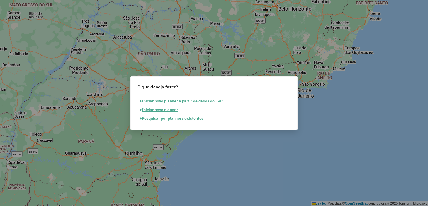
click at [162, 121] on button "Pesquisar por planners existentes" at bounding box center [171, 118] width 69 height 9
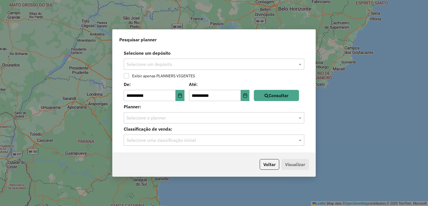
click at [10, 74] on div "**********" at bounding box center [214, 103] width 428 height 206
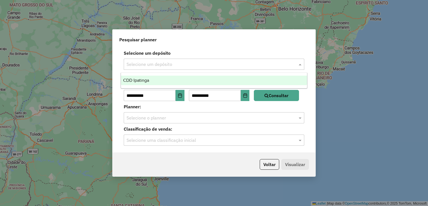
click at [219, 68] on div "Selecione um depósito" at bounding box center [214, 63] width 181 height 11
click at [181, 79] on div "CDD Ipatinga" at bounding box center [214, 79] width 186 height 9
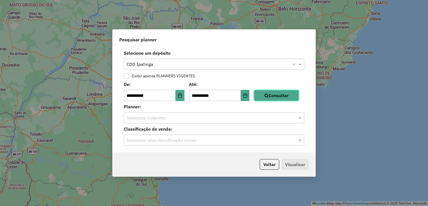
click at [293, 99] on button "Consultar" at bounding box center [276, 95] width 45 height 11
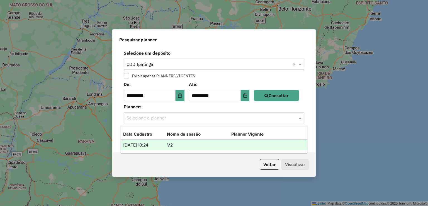
click at [180, 120] on input "text" at bounding box center [208, 117] width 164 height 7
click at [164, 147] on td "[DATE] 10:24" at bounding box center [145, 144] width 44 height 7
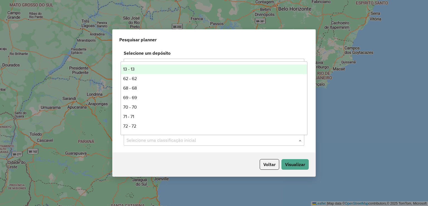
click at [274, 138] on input "text" at bounding box center [208, 140] width 164 height 7
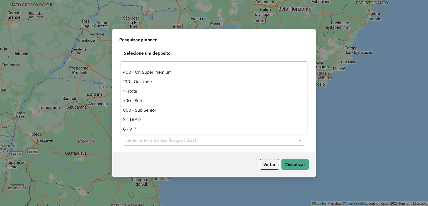
scroll to position [139, 0]
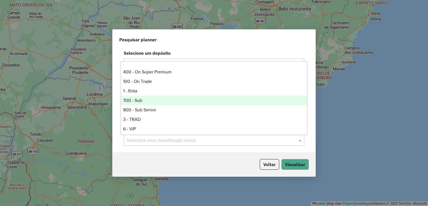
click at [146, 101] on div "700 - Sub" at bounding box center [214, 100] width 186 height 9
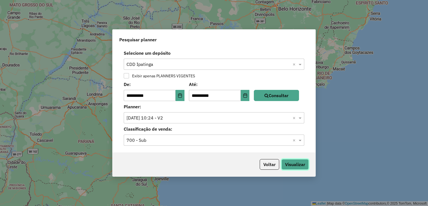
click at [296, 166] on button "Visualizar" at bounding box center [294, 164] width 27 height 11
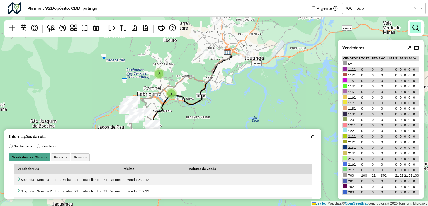
click at [417, 31] on link at bounding box center [415, 27] width 11 height 11
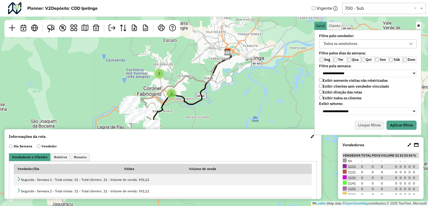
click at [361, 59] on label "Qui" at bounding box center [368, 60] width 14 height 6
click at [379, 58] on label "Sex" at bounding box center [382, 60] width 14 height 6
click at [322, 96] on label "Exibir todos os clientes" at bounding box center [340, 98] width 42 height 5
click at [395, 120] on button "Aplicar filtros" at bounding box center [401, 124] width 30 height 9
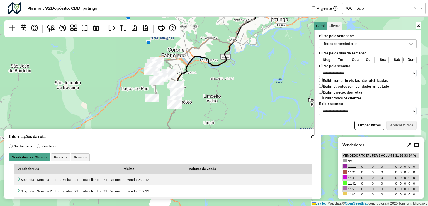
drag, startPoint x: 247, startPoint y: 69, endPoint x: 263, endPoint y: 62, distance: 16.9
click at [263, 62] on div "Leaflet | Map data © OpenStreetMap contributors,© 2025 TomTom, Microsoft" at bounding box center [214, 103] width 428 height 206
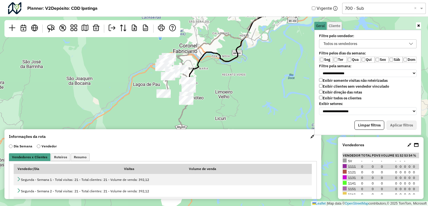
click at [337, 61] on label "Ter" at bounding box center [340, 60] width 14 height 6
click at [378, 46] on div "Todos os vendedores" at bounding box center [363, 44] width 84 height 8
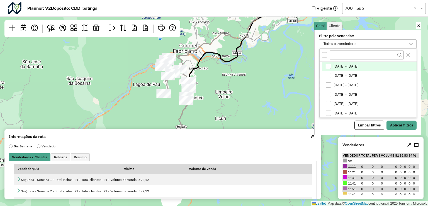
scroll to position [3, 20]
click at [369, 44] on div "Todos os vendedores" at bounding box center [363, 44] width 84 height 8
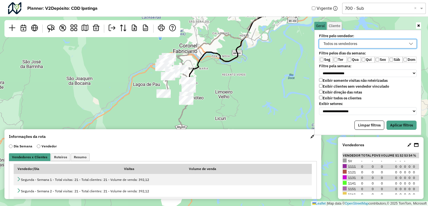
click at [367, 44] on div "Todos os vendedores" at bounding box center [363, 44] width 84 height 8
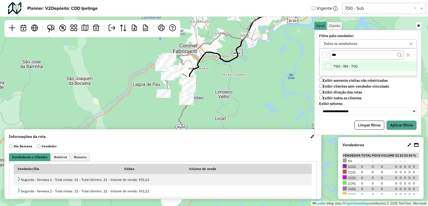
type input "***"
click at [340, 62] on li "700 - RN - 700" at bounding box center [369, 66] width 95 height 9
click at [397, 125] on button "Aplicar filtros" at bounding box center [401, 124] width 30 height 9
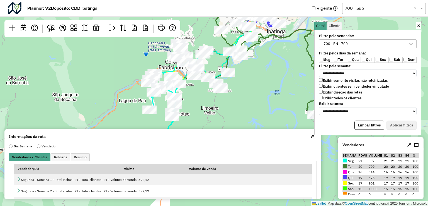
drag, startPoint x: 277, startPoint y: 80, endPoint x: 263, endPoint y: 96, distance: 21.5
click at [263, 96] on div "Leaflet | Map data © OpenStreetMap contributors,© 2025 TomTom, Microsoft" at bounding box center [214, 103] width 428 height 206
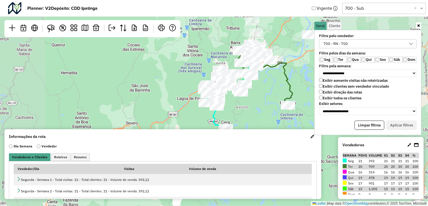
click at [311, 135] on span "button" at bounding box center [312, 136] width 4 height 4
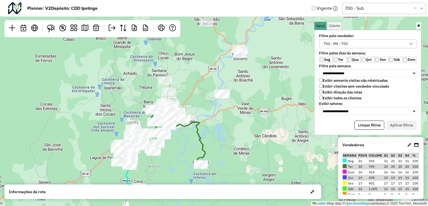
drag, startPoint x: 302, startPoint y: 78, endPoint x: 215, endPoint y: 137, distance: 105.3
click at [215, 137] on div "Leaflet | Map data © OpenStreetMap contributors,© 2025 TomTom, Microsoft" at bounding box center [214, 103] width 428 height 206
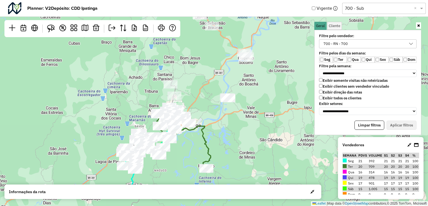
drag, startPoint x: 244, startPoint y: 121, endPoint x: 250, endPoint y: 125, distance: 6.8
click at [250, 125] on div "Leaflet | Map data © OpenStreetMap contributors,© 2025 TomTom, Microsoft" at bounding box center [214, 103] width 428 height 206
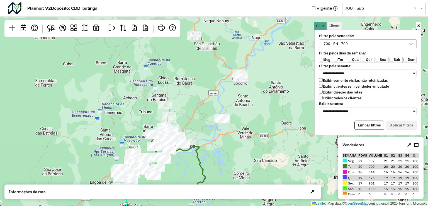
drag, startPoint x: 251, startPoint y: 88, endPoint x: 244, endPoint y: 110, distance: 23.0
click at [244, 110] on div "Leaflet | Map data © OpenStreetMap contributors,© 2025 TomTom, Microsoft" at bounding box center [214, 103] width 428 height 206
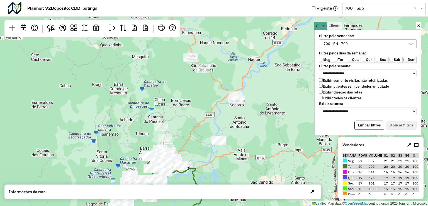
drag, startPoint x: 251, startPoint y: 100, endPoint x: 249, endPoint y: 120, distance: 20.5
click at [249, 120] on div "Leaflet | Map data © OpenStreetMap contributors,© 2025 TomTom, Microsoft" at bounding box center [214, 103] width 428 height 206
click at [55, 29] on img at bounding box center [51, 29] width 8 height 8
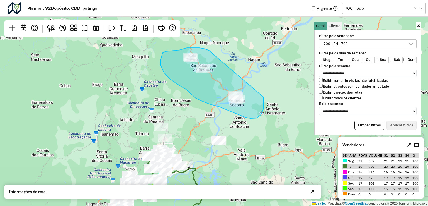
drag, startPoint x: 213, startPoint y: 54, endPoint x: 245, endPoint y: 75, distance: 38.2
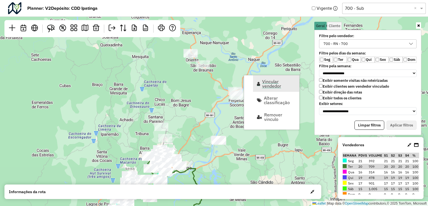
click at [269, 82] on span "Vincular vendedor" at bounding box center [278, 83] width 33 height 9
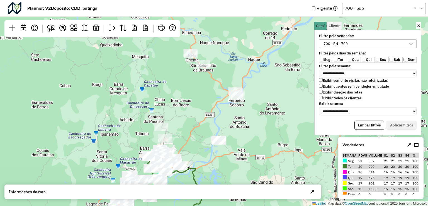
select select "*********"
select select "*"
select select "*********"
select select "*"
select select "*********"
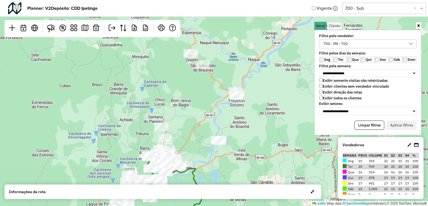
select select "*"
select select "*********"
select select "*"
select select "*********"
select select "*"
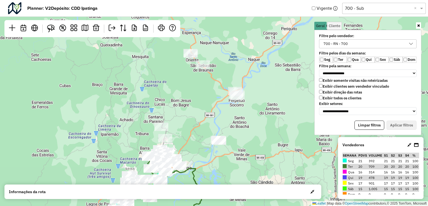
select select "*********"
select select "*"
select select "*********"
select select "*"
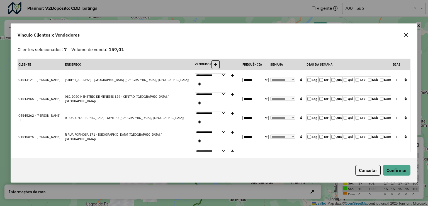
click at [405, 37] on icon "button" at bounding box center [406, 35] width 4 height 4
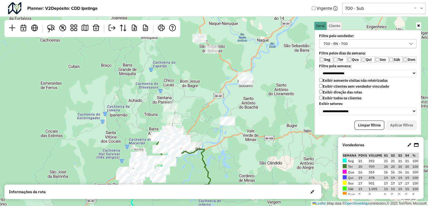
drag, startPoint x: 247, startPoint y: 114, endPoint x: 254, endPoint y: 100, distance: 15.4
click at [254, 100] on div "Leaflet | Map data © OpenStreetMap contributors,© 2025 TomTom, Microsoft" at bounding box center [214, 103] width 428 height 206
click at [47, 27] on link at bounding box center [51, 28] width 12 height 12
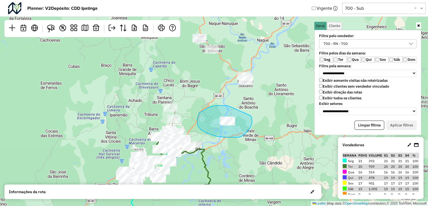
drag, startPoint x: 208, startPoint y: 108, endPoint x: 244, endPoint y: 112, distance: 36.5
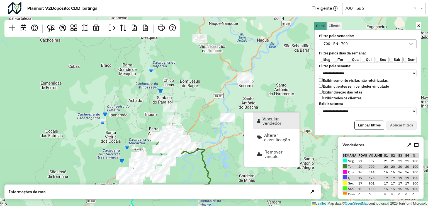
click at [273, 121] on span "Vincular vendedor" at bounding box center [278, 120] width 33 height 9
select select "*********"
select select "*"
select select "*********"
select select "*"
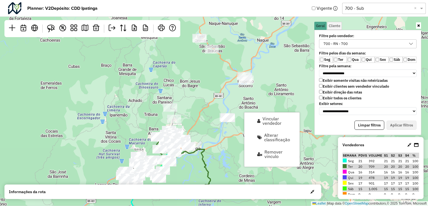
select select "*********"
select select "*"
select select "*********"
select select "*"
select select "*********"
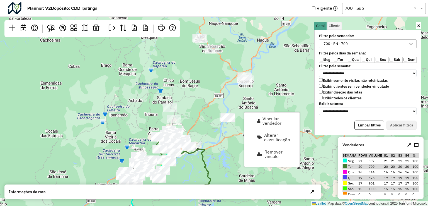
select select "*"
select select "*********"
select select "*"
select select "*********"
select select "*"
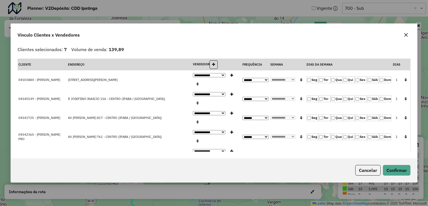
click at [404, 82] on button "button" at bounding box center [405, 79] width 7 height 9
click at [395, 165] on button "Confirmar" at bounding box center [397, 170] width 28 height 11
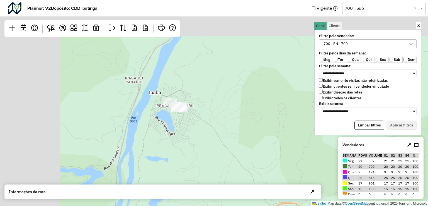
drag, startPoint x: 195, startPoint y: 128, endPoint x: 258, endPoint y: 158, distance: 69.7
click at [258, 158] on div "Leaflet | Map data © OpenStreetMap contributors,© 2025 TomTom, Microsoft" at bounding box center [214, 103] width 428 height 206
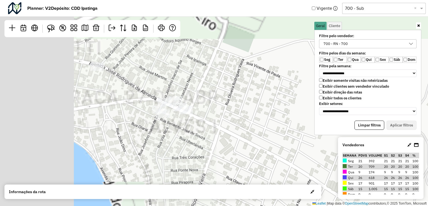
drag, startPoint x: 218, startPoint y: 121, endPoint x: 296, endPoint y: 147, distance: 83.0
click at [296, 147] on div "Leaflet | Map data © OpenStreetMap contributors,© 2025 TomTom, Microsoft" at bounding box center [214, 103] width 428 height 206
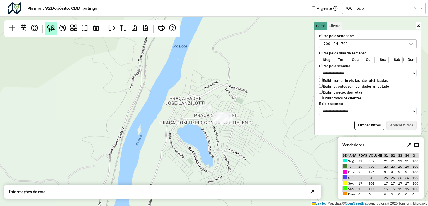
click at [52, 26] on img at bounding box center [51, 29] width 8 height 8
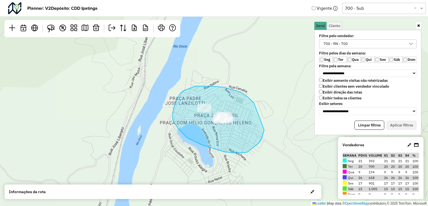
drag, startPoint x: 251, startPoint y: 100, endPoint x: 262, endPoint y: 117, distance: 20.5
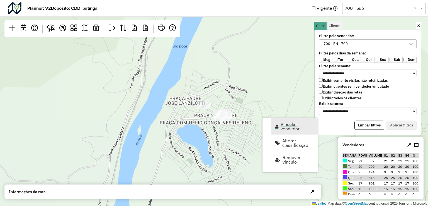
click at [287, 131] on span "Vincular vendedor" at bounding box center [297, 126] width 33 height 9
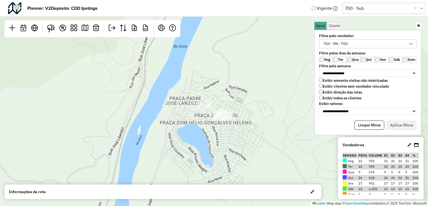
select select "*********"
select select "*"
select select "*********"
select select "*"
select select "*********"
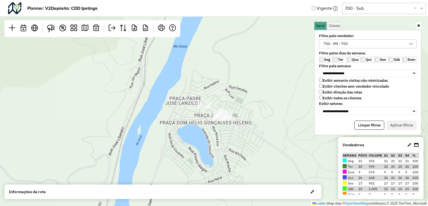
select select "*"
select select "*********"
select select "*"
select select "*********"
select select "*"
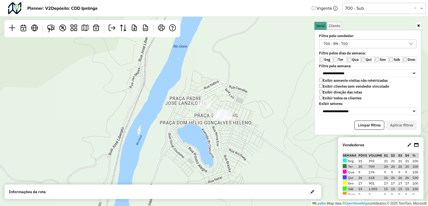
select select "*********"
select select "*"
select select "*********"
select select "*"
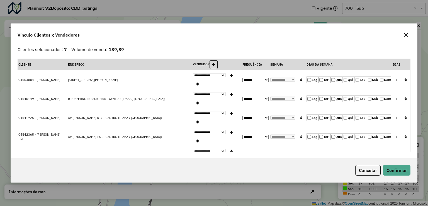
click at [407, 37] on icon "button" at bounding box center [406, 35] width 4 height 4
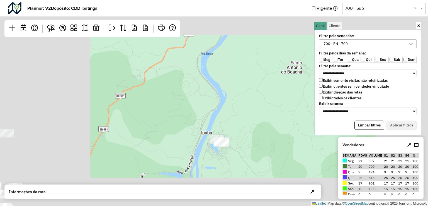
drag, startPoint x: 247, startPoint y: 160, endPoint x: 243, endPoint y: 115, distance: 45.6
click at [243, 116] on div "Leaflet | Map data © OpenStreetMap contributors,© 2025 TomTom, Microsoft" at bounding box center [214, 103] width 428 height 206
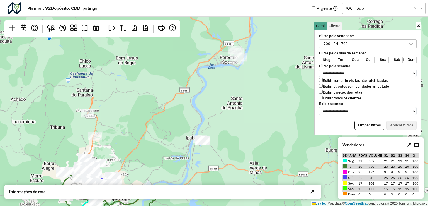
drag, startPoint x: 259, startPoint y: 141, endPoint x: 222, endPoint y: 162, distance: 42.5
click at [222, 162] on div "Leaflet | Map data © OpenStreetMap contributors,© 2025 TomTom, Microsoft" at bounding box center [214, 103] width 428 height 206
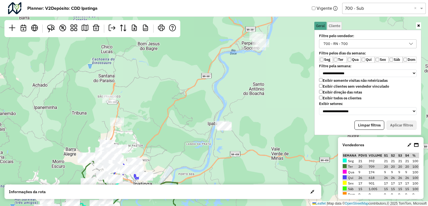
drag, startPoint x: 260, startPoint y: 113, endPoint x: 285, endPoint y: 91, distance: 33.4
click at [285, 91] on div "Leaflet | Map data © OpenStreetMap contributors,© 2025 TomTom, Microsoft" at bounding box center [214, 103] width 428 height 206
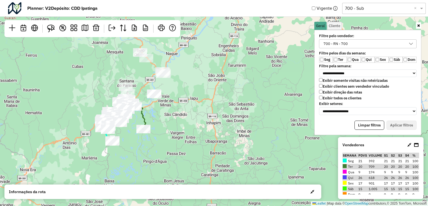
drag, startPoint x: 182, startPoint y: 111, endPoint x: 190, endPoint y: 101, distance: 13.3
click at [190, 101] on div "Leaflet | Map data © OpenStreetMap contributors,© 2025 TomTom, Microsoft" at bounding box center [214, 103] width 428 height 206
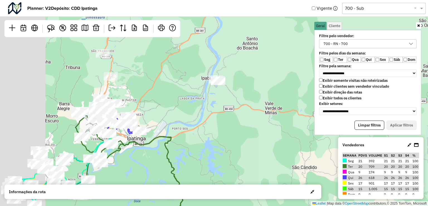
drag, startPoint x: 155, startPoint y: 90, endPoint x: 213, endPoint y: 133, distance: 72.9
click at [223, 135] on div "Leaflet | Map data © OpenStreetMap contributors,© 2025 TomTom, Microsoft" at bounding box center [214, 103] width 428 height 206
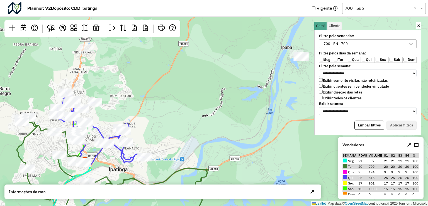
drag, startPoint x: 194, startPoint y: 130, endPoint x: 173, endPoint y: 133, distance: 20.9
click at [173, 133] on div "Leaflet | Map data © OpenStreetMap contributors,© 2025 TomTom, Microsoft" at bounding box center [214, 103] width 428 height 206
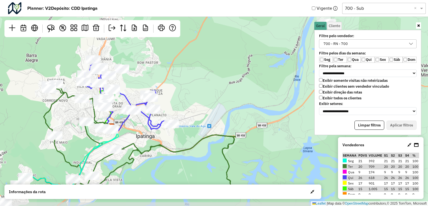
drag, startPoint x: 214, startPoint y: 144, endPoint x: 247, endPoint y: 108, distance: 48.9
click at [247, 108] on div "Leaflet | Map data © OpenStreetMap contributors,© 2025 TomTom, Microsoft" at bounding box center [214, 103] width 428 height 206
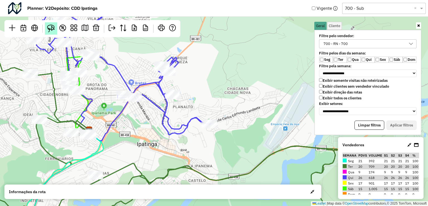
click at [53, 28] on img at bounding box center [51, 29] width 8 height 8
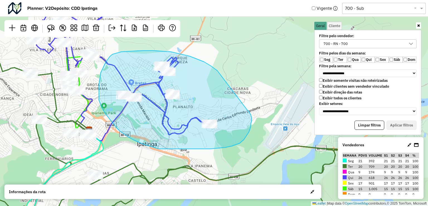
drag, startPoint x: 194, startPoint y: 58, endPoint x: 246, endPoint y: 109, distance: 73.1
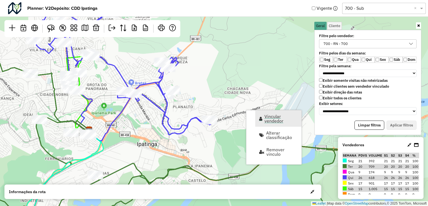
click at [277, 118] on span "Vincular vendedor" at bounding box center [280, 118] width 33 height 9
select select "*********"
select select "*"
select select "*********"
select select "*"
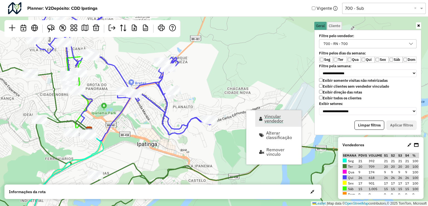
select select "*********"
select select "*"
select select "*********"
select select "*"
select select "*********"
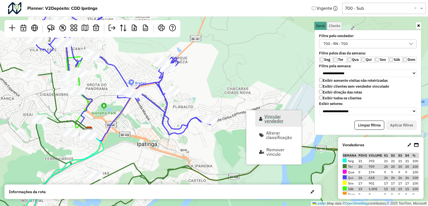
select select "*"
select select "*********"
select select "*"
select select "*********"
select select "*"
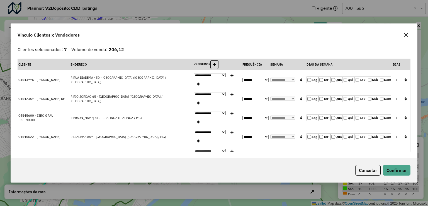
click at [406, 35] on icon "button" at bounding box center [406, 35] width 4 height 4
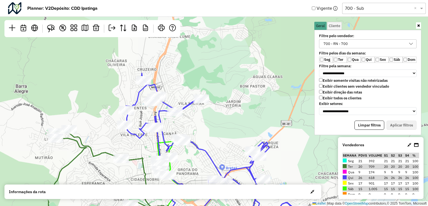
drag, startPoint x: 201, startPoint y: 91, endPoint x: 261, endPoint y: 154, distance: 87.5
click at [285, 183] on div "Leaflet | Map data © OpenStreetMap contributors,© 2025 TomTom, Microsoft" at bounding box center [214, 103] width 428 height 206
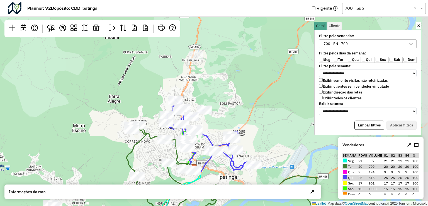
drag, startPoint x: 235, startPoint y: 78, endPoint x: 217, endPoint y: 77, distance: 18.4
click at [216, 71] on div "Leaflet | Map data © OpenStreetMap contributors,© 2025 TomTom, Microsoft" at bounding box center [214, 103] width 428 height 206
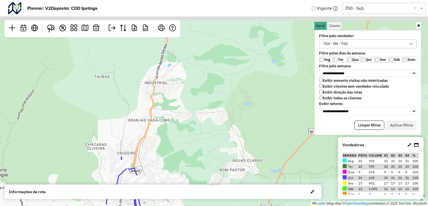
drag, startPoint x: 217, startPoint y: 84, endPoint x: 208, endPoint y: 147, distance: 64.2
click at [206, 157] on div "Leaflet | Map data © OpenStreetMap contributors,© 2025 TomTom, Microsoft" at bounding box center [214, 103] width 428 height 206
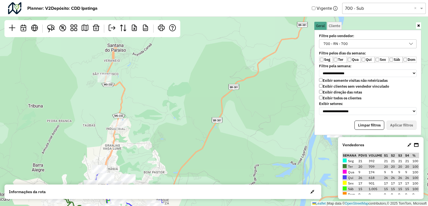
drag, startPoint x: 167, startPoint y: 129, endPoint x: 195, endPoint y: 125, distance: 28.6
click at [195, 125] on div "Leaflet | Map data © OpenStreetMap contributors,© 2025 TomTom, Microsoft" at bounding box center [214, 103] width 428 height 206
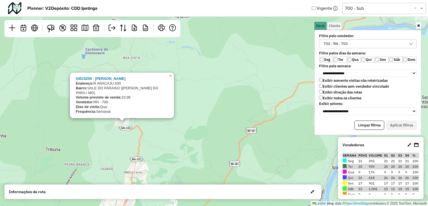
drag, startPoint x: 118, startPoint y: 106, endPoint x: 116, endPoint y: 145, distance: 39.3
click at [115, 146] on div "04515259 - JOSE DE FATIMA MENEZ Endereço: R ARACAJU 830 Bairro: VALE DO PARAISO…" at bounding box center [214, 103] width 428 height 206
click at [125, 141] on div "04515259 - JOSE DE FATIMA MENEZ Endereço: R ARACAJU 830 Bairro: VALE DO PARAISO…" at bounding box center [214, 103] width 428 height 206
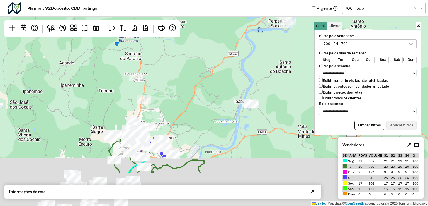
drag, startPoint x: 224, startPoint y: 148, endPoint x: 153, endPoint y: 77, distance: 100.1
click at [191, 82] on div "Leaflet | Map data © OpenStreetMap contributors,© 2025 TomTom, Microsoft" at bounding box center [214, 103] width 428 height 206
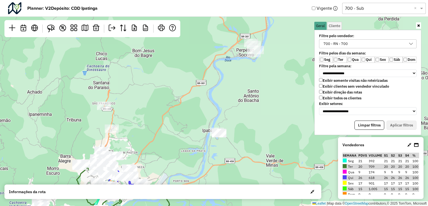
drag, startPoint x: 192, startPoint y: 124, endPoint x: 174, endPoint y: 153, distance: 33.9
click at [174, 153] on div "Leaflet | Map data © OpenStreetMap contributors,© 2025 TomTom, Microsoft" at bounding box center [214, 103] width 428 height 206
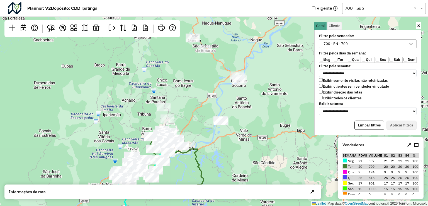
drag, startPoint x: 221, startPoint y: 86, endPoint x: 218, endPoint y: 110, distance: 24.3
click at [218, 110] on div "Leaflet | Map data © OpenStreetMap contributors,© 2025 TomTom, Microsoft" at bounding box center [214, 103] width 428 height 206
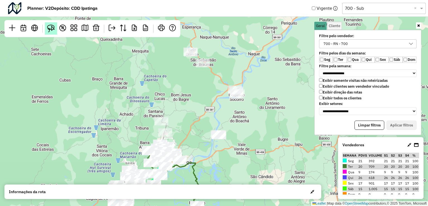
click at [47, 28] on img at bounding box center [51, 29] width 8 height 8
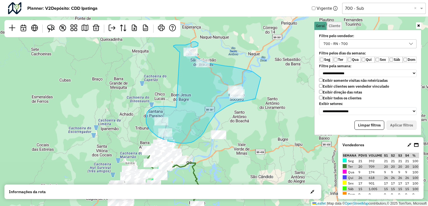
click at [184, 55] on div "Leaflet | Map data © OpenStreetMap contributors,© 2025 TomTom, Microsoft" at bounding box center [214, 103] width 428 height 206
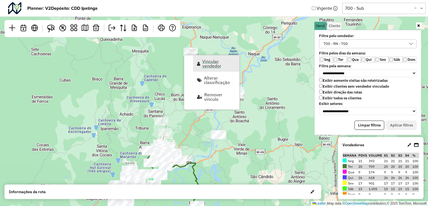
click at [217, 66] on span "Vincular vendedor" at bounding box center [218, 63] width 33 height 9
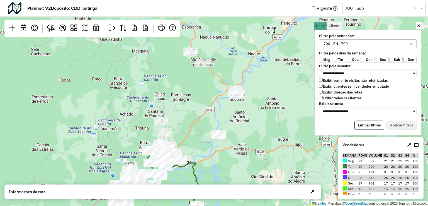
select select "*********"
select select "*"
select select "*********"
select select "*"
select select "*********"
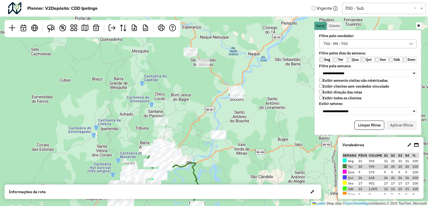
select select "*"
select select "*********"
select select "*"
select select "*********"
select select "*"
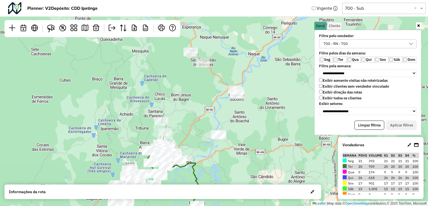
select select "*********"
select select "*"
select select "*********"
select select "*"
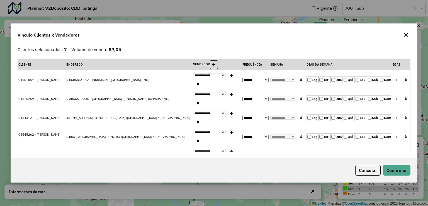
click at [409, 35] on button "button" at bounding box center [405, 34] width 9 height 9
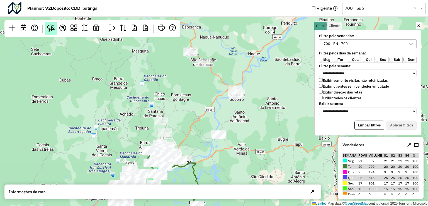
click at [50, 31] on img at bounding box center [51, 29] width 8 height 8
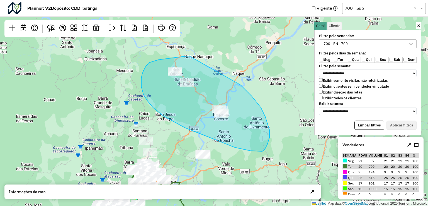
drag, startPoint x: 188, startPoint y: 56, endPoint x: 221, endPoint y: 64, distance: 34.2
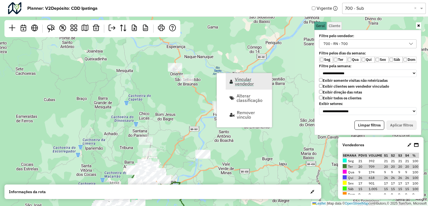
click at [238, 83] on span "Vincular vendedor" at bounding box center [251, 81] width 33 height 9
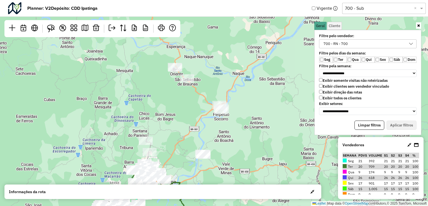
select select "*********"
select select "*"
select select "*********"
select select "*"
select select "*********"
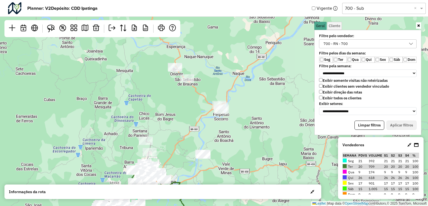
select select "*"
select select "*********"
select select "*"
select select "*********"
select select "*"
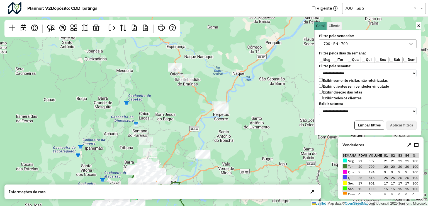
select select "*********"
select select "*"
select select "*********"
select select "*"
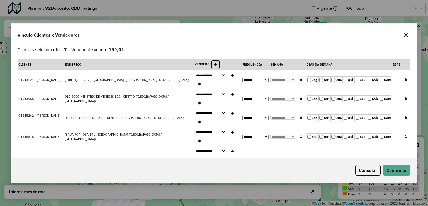
click at [405, 37] on icon "button" at bounding box center [406, 35] width 4 height 4
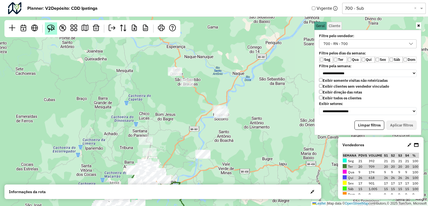
click at [55, 30] on img at bounding box center [51, 29] width 8 height 8
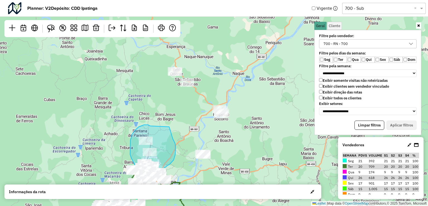
drag, startPoint x: 135, startPoint y: 130, endPoint x: 167, endPoint y: 126, distance: 32.6
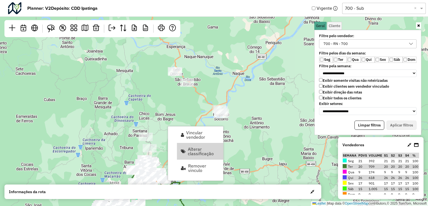
click at [267, 143] on div "Leaflet | Map data © OpenStreetMap contributors,© 2025 TomTom, Microsoft" at bounding box center [214, 103] width 428 height 206
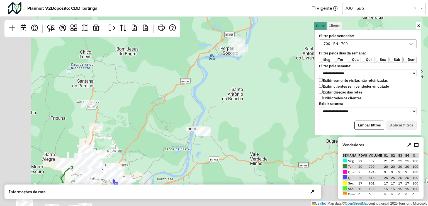
drag, startPoint x: 182, startPoint y: 106, endPoint x: 221, endPoint y: 82, distance: 46.0
click at [239, 81] on div "Leaflet | Map data © OpenStreetMap contributors,© 2025 TomTom, Microsoft" at bounding box center [214, 103] width 428 height 206
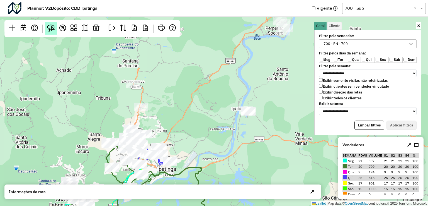
click at [49, 31] on img at bounding box center [51, 29] width 8 height 8
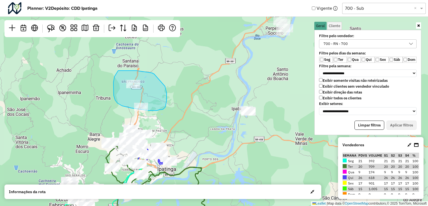
drag, startPoint x: 152, startPoint y: 73, endPoint x: 164, endPoint y: 86, distance: 17.7
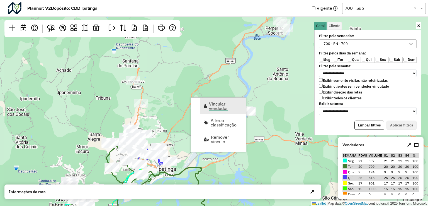
click at [215, 106] on span "Vincular vendedor" at bounding box center [225, 105] width 33 height 9
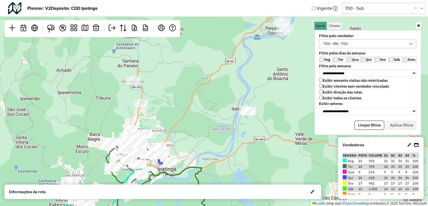
select select "*********"
select select "*"
select select "*********"
select select "*"
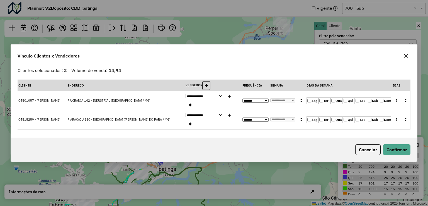
click at [404, 60] on button "button" at bounding box center [405, 55] width 9 height 9
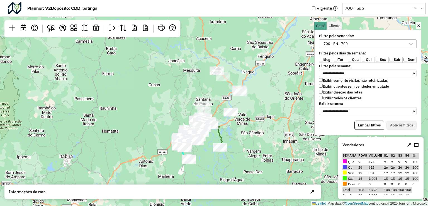
scroll to position [19, 0]
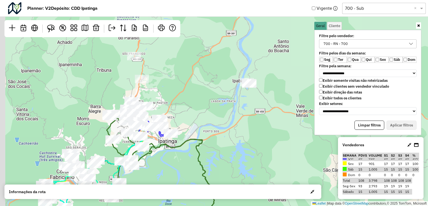
drag, startPoint x: 185, startPoint y: 121, endPoint x: 251, endPoint y: 111, distance: 67.1
click at [251, 111] on div "Leaflet | Map data © OpenStreetMap contributors,© 2025 TomTom, Microsoft" at bounding box center [214, 103] width 428 height 206
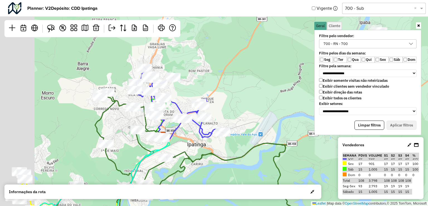
drag, startPoint x: 166, startPoint y: 91, endPoint x: 221, endPoint y: 77, distance: 57.0
click at [221, 77] on div "Leaflet | Map data © OpenStreetMap contributors,© 2025 TomTom, Microsoft" at bounding box center [214, 103] width 428 height 206
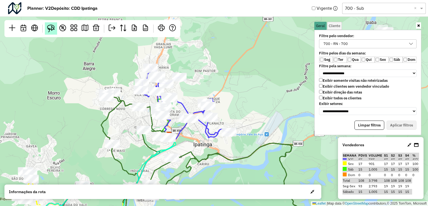
click at [52, 25] on img at bounding box center [51, 29] width 8 height 8
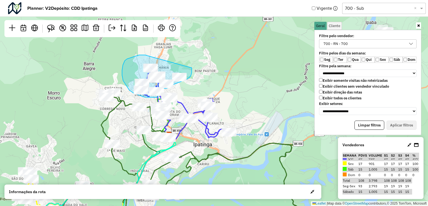
drag, startPoint x: 147, startPoint y: 55, endPoint x: 192, endPoint y: 68, distance: 46.5
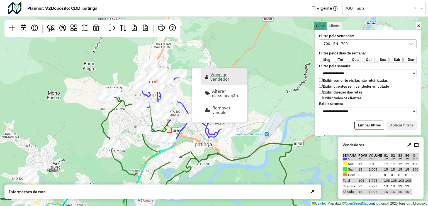
click at [210, 82] on link "Vincular vendedor" at bounding box center [224, 76] width 46 height 16
select select "*********"
select select "*"
select select "*********"
select select "*"
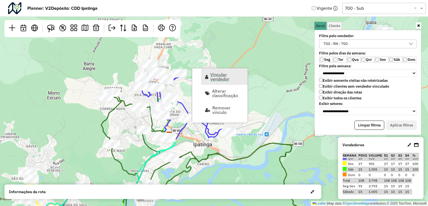
select select "*********"
select select "*"
select select "*********"
select select "*"
select select "*********"
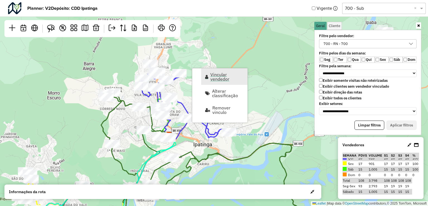
select select "*"
select select "*********"
select select "*"
select select "*********"
select select "*"
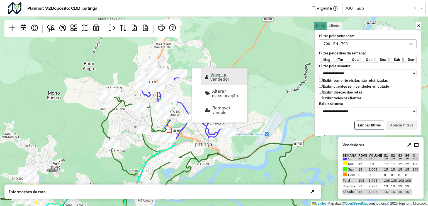
select select "*********"
select select "*"
select select "*********"
select select "*"
select select "*********"
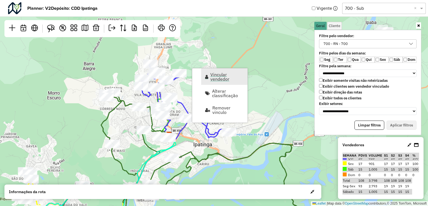
select select "*"
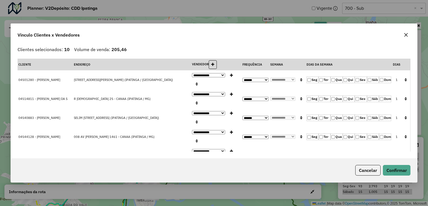
click at [404, 36] on icon "button" at bounding box center [406, 35] width 4 height 4
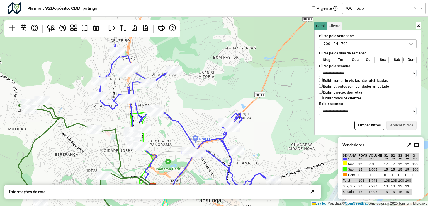
drag, startPoint x: 160, startPoint y: 81, endPoint x: 208, endPoint y: 90, distance: 49.2
click at [207, 90] on div "Leaflet | Map data © OpenStreetMap contributors,© 2025 TomTom, Microsoft" at bounding box center [214, 103] width 428 height 206
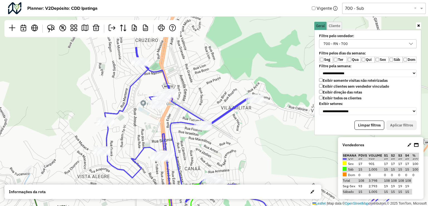
drag, startPoint x: 211, startPoint y: 102, endPoint x: 264, endPoint y: 141, distance: 65.6
click at [264, 141] on div "Leaflet | Map data © OpenStreetMap contributors,© 2025 TomTom, Microsoft" at bounding box center [214, 103] width 428 height 206
click at [48, 30] on img at bounding box center [51, 29] width 8 height 8
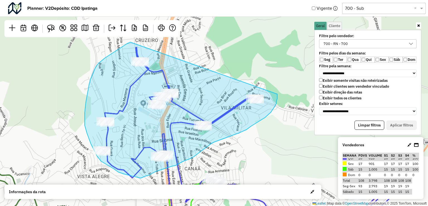
drag, startPoint x: 130, startPoint y: 42, endPoint x: 275, endPoint y: 83, distance: 150.5
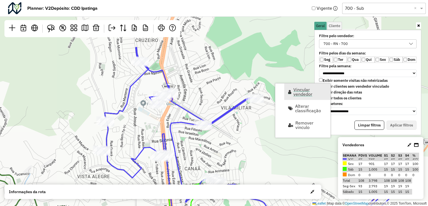
click at [288, 94] on link "Vincular vendedor" at bounding box center [307, 91] width 46 height 16
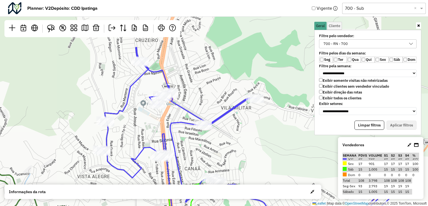
select select "*********"
select select "*"
select select "*********"
select select "*"
select select "*********"
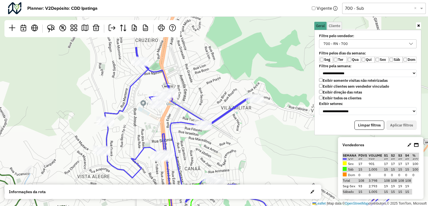
select select "*"
select select "*********"
select select "*"
select select "*********"
select select "*"
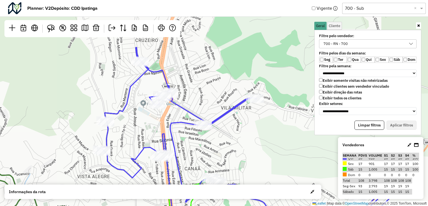
select select "*********"
select select "*"
select select "*********"
select select "*"
select select "*********"
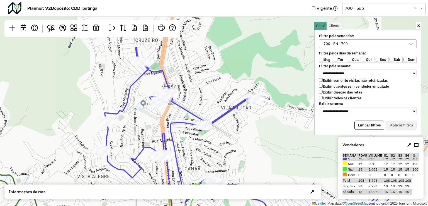
select select "*"
select select "*********"
select select "*"
select select "*********"
select select "*"
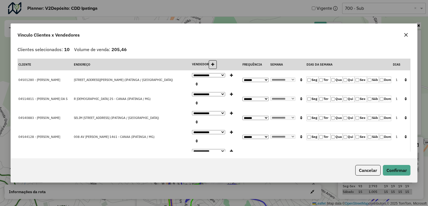
click at [402, 75] on button "button" at bounding box center [405, 79] width 7 height 9
click at [398, 170] on button "Confirmar" at bounding box center [397, 170] width 28 height 11
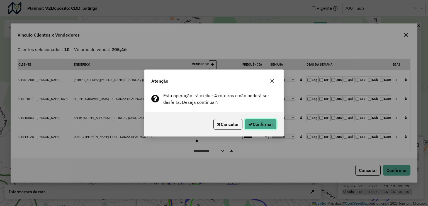
click at [262, 125] on button "Confirmar" at bounding box center [261, 124] width 32 height 11
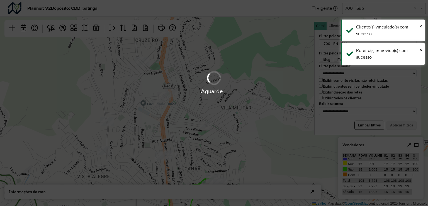
scroll to position [0, 0]
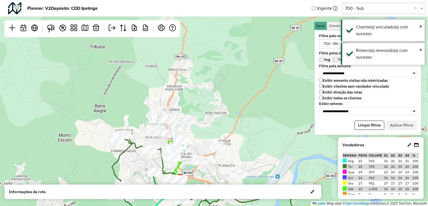
drag, startPoint x: 297, startPoint y: 131, endPoint x: 203, endPoint y: 127, distance: 94.2
click at [203, 127] on div "Leaflet | Map data © OpenStreetMap contributors,© 2025 TomTom, Microsoft" at bounding box center [214, 103] width 428 height 206
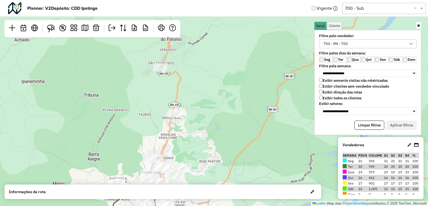
drag, startPoint x: 250, startPoint y: 115, endPoint x: 239, endPoint y: 164, distance: 50.3
click at [240, 165] on div "Leaflet | Map data © OpenStreetMap contributors,© 2025 TomTom, Microsoft" at bounding box center [214, 103] width 428 height 206
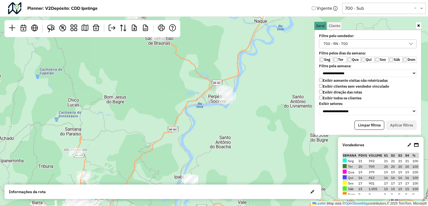
drag, startPoint x: 223, startPoint y: 126, endPoint x: 128, endPoint y: 189, distance: 113.9
click at [127, 189] on hb-planner "**********" at bounding box center [214, 103] width 428 height 206
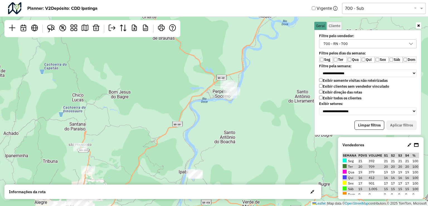
drag, startPoint x: 253, startPoint y: 84, endPoint x: 262, endPoint y: 66, distance: 20.3
click at [262, 66] on div "Leaflet | Map data © OpenStreetMap contributors,© 2025 TomTom, Microsoft" at bounding box center [214, 103] width 428 height 206
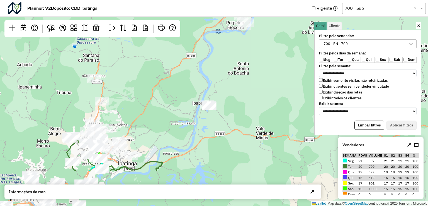
drag, startPoint x: 240, startPoint y: 140, endPoint x: 246, endPoint y: 100, distance: 40.9
click at [246, 100] on div "Leaflet | Map data © OpenStreetMap contributors,© 2025 TomTom, Microsoft" at bounding box center [214, 103] width 428 height 206
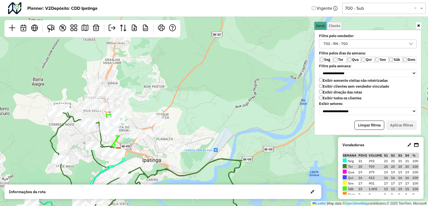
drag, startPoint x: 119, startPoint y: 118, endPoint x: 176, endPoint y: 99, distance: 59.7
click at [174, 99] on div "Leaflet | Map data © OpenStreetMap contributors,© 2025 TomTom, Microsoft" at bounding box center [214, 103] width 428 height 206
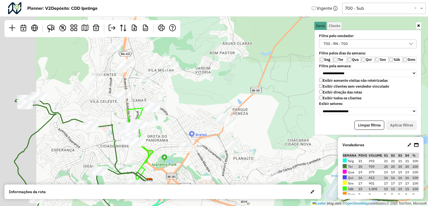
drag, startPoint x: 110, startPoint y: 92, endPoint x: 186, endPoint y: 87, distance: 75.4
click at [184, 83] on div "Leaflet | Map data © OpenStreetMap contributors,© 2025 TomTom, Microsoft" at bounding box center [214, 103] width 428 height 206
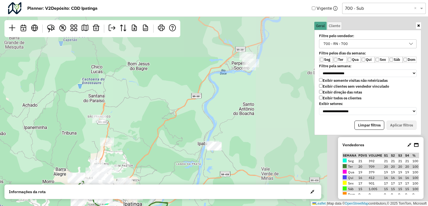
drag, startPoint x: 274, startPoint y: 108, endPoint x: 145, endPoint y: 135, distance: 131.3
click at [137, 150] on div "Leaflet | Map data © OpenStreetMap contributors,© 2025 TomTom, Microsoft" at bounding box center [214, 103] width 428 height 206
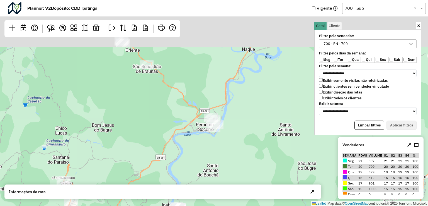
drag, startPoint x: 202, startPoint y: 112, endPoint x: 175, endPoint y: 183, distance: 76.0
click at [175, 183] on div "Leaflet | Map data © OpenStreetMap contributors,© 2025 TomTom, Microsoft" at bounding box center [214, 103] width 428 height 206
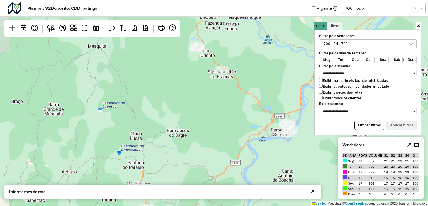
drag, startPoint x: 153, startPoint y: 141, endPoint x: 229, endPoint y: 123, distance: 78.3
click at [229, 123] on div "Leaflet | Map data © OpenStreetMap contributors,© 2025 TomTom, Microsoft" at bounding box center [214, 103] width 428 height 206
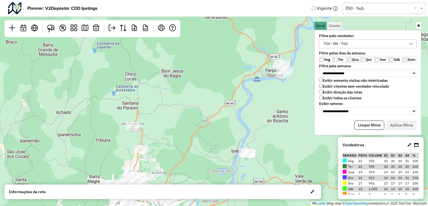
drag, startPoint x: 220, startPoint y: 112, endPoint x: 216, endPoint y: 87, distance: 25.3
click at [218, 86] on div "Leaflet | Map data © OpenStreetMap contributors,© 2025 TomTom, Microsoft" at bounding box center [214, 103] width 428 height 206
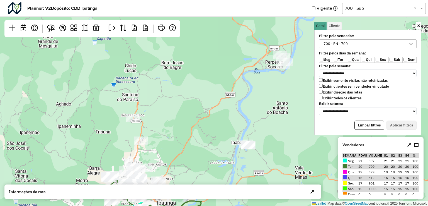
drag, startPoint x: 209, startPoint y: 125, endPoint x: 213, endPoint y: 109, distance: 15.4
click at [213, 109] on div "Leaflet | Map data © OpenStreetMap contributors,© 2025 TomTom, Microsoft" at bounding box center [214, 103] width 428 height 206
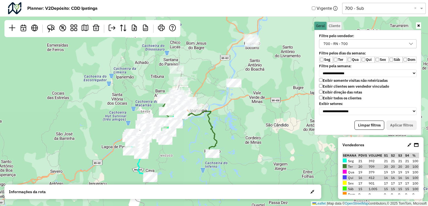
drag, startPoint x: 246, startPoint y: 159, endPoint x: 248, endPoint y: 122, distance: 36.8
click at [248, 122] on div "Leaflet | Map data © OpenStreetMap contributors,© 2025 TomTom, Microsoft" at bounding box center [214, 103] width 428 height 206
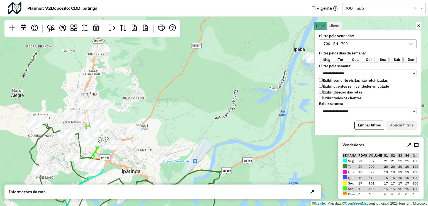
drag, startPoint x: 200, startPoint y: 106, endPoint x: 154, endPoint y: 163, distance: 73.3
click at [154, 167] on div "Leaflet | Map data © OpenStreetMap contributors,© 2025 TomTom, Microsoft" at bounding box center [214, 103] width 428 height 206
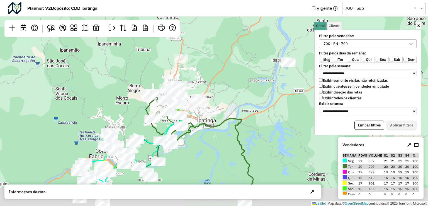
drag, startPoint x: 226, startPoint y: 136, endPoint x: 256, endPoint y: 99, distance: 47.7
click at [248, 99] on div "Leaflet | Map data © OpenStreetMap contributors,© 2025 TomTom, Microsoft" at bounding box center [214, 103] width 428 height 206
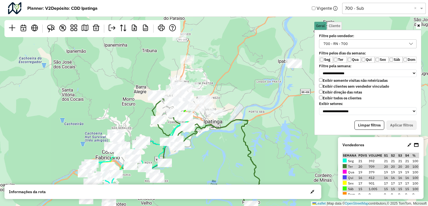
drag, startPoint x: 220, startPoint y: 130, endPoint x: 217, endPoint y: 150, distance: 20.2
click at [217, 150] on div "Leaflet | Map data © OpenStreetMap contributors,© 2025 TomTom, Microsoft" at bounding box center [214, 103] width 428 height 206
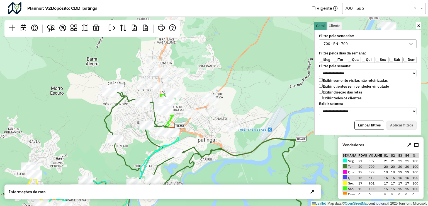
drag, startPoint x: 256, startPoint y: 100, endPoint x: 267, endPoint y: 128, distance: 30.2
click at [267, 126] on div "Leaflet | Map data © OpenStreetMap contributors,© 2025 TomTom, Microsoft" at bounding box center [214, 103] width 428 height 206
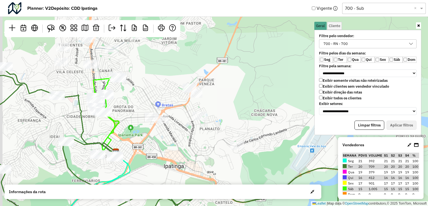
drag, startPoint x: 237, startPoint y: 124, endPoint x: 275, endPoint y: 141, distance: 42.0
click at [275, 141] on div "Leaflet | Map data © OpenStreetMap contributors,© 2025 TomTom, Microsoft" at bounding box center [214, 103] width 428 height 206
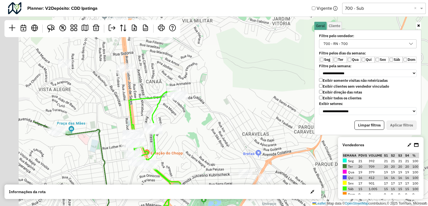
drag, startPoint x: 130, startPoint y: 82, endPoint x: 206, endPoint y: 111, distance: 81.2
click at [206, 111] on div "Leaflet | Map data © OpenStreetMap contributors,© 2025 TomTom, Microsoft" at bounding box center [214, 103] width 428 height 206
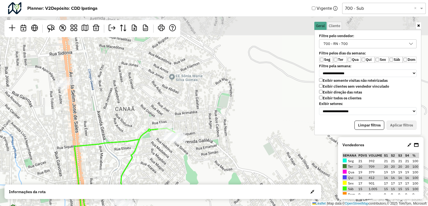
drag, startPoint x: 189, startPoint y: 97, endPoint x: 209, endPoint y: 177, distance: 82.8
click at [209, 179] on div "Leaflet | Map data © OpenStreetMap contributors,© 2025 TomTom, Microsoft" at bounding box center [214, 103] width 428 height 206
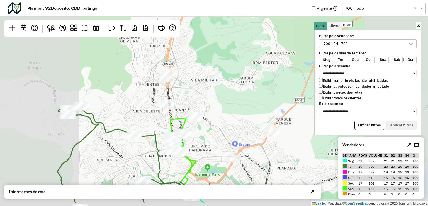
drag, startPoint x: 245, startPoint y: 157, endPoint x: 240, endPoint y: 133, distance: 24.4
click at [240, 133] on div "Leaflet | Map data © OpenStreetMap contributors,© 2025 TomTom, Microsoft" at bounding box center [214, 103] width 428 height 206
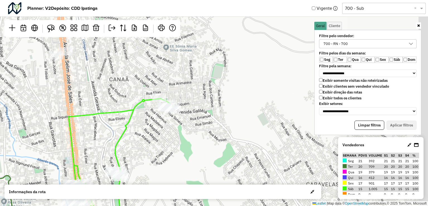
drag, startPoint x: 245, startPoint y: 118, endPoint x: 149, endPoint y: 148, distance: 100.4
click at [149, 148] on div "Leaflet | Map data © OpenStreetMap contributors,© 2025 TomTom, Microsoft" at bounding box center [214, 103] width 428 height 206
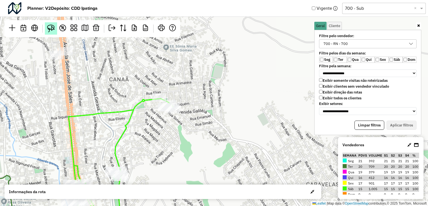
click at [53, 30] on img at bounding box center [51, 29] width 8 height 8
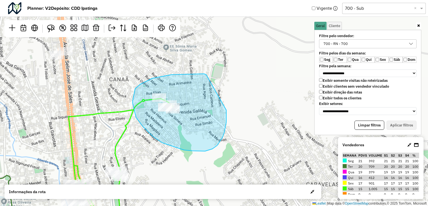
drag, startPoint x: 206, startPoint y: 74, endPoint x: 218, endPoint y: 87, distance: 17.6
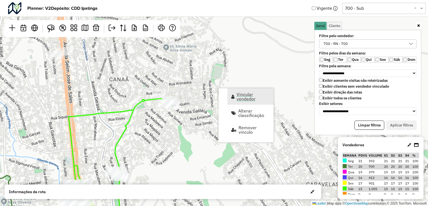
click at [241, 95] on span "Vincular vendedor" at bounding box center [252, 96] width 33 height 9
select select "*********"
select select "*"
select select "*********"
select select "*"
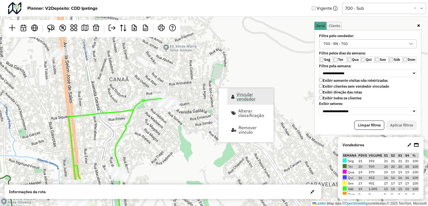
select select "*********"
select select "*"
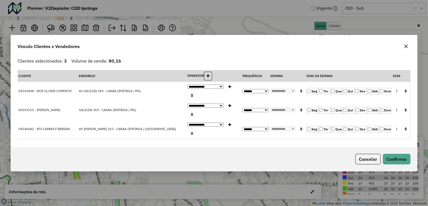
click at [405, 95] on button "button" at bounding box center [405, 91] width 7 height 9
click at [401, 153] on button "Confirmar" at bounding box center [397, 158] width 28 height 11
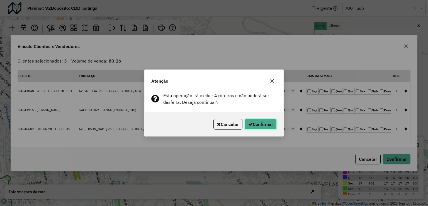
click at [265, 122] on button "Confirmar" at bounding box center [261, 124] width 32 height 11
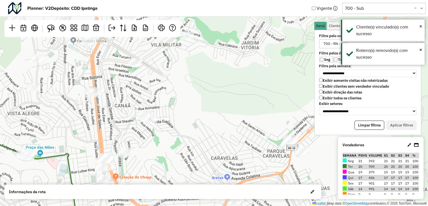
drag, startPoint x: 74, startPoint y: 84, endPoint x: 108, endPoint y: 106, distance: 40.5
click at [108, 106] on div "Leaflet | Map data © OpenStreetMap contributors,© 2025 TomTom, Microsoft" at bounding box center [214, 103] width 428 height 206
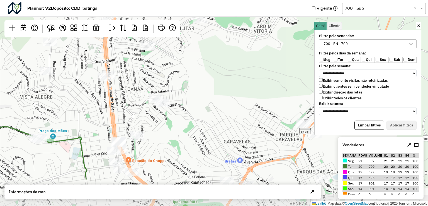
drag, startPoint x: 119, startPoint y: 114, endPoint x: 119, endPoint y: 97, distance: 17.5
click at [119, 97] on div "Leaflet | Map data © OpenStreetMap contributors,© 2025 TomTom, Microsoft" at bounding box center [214, 103] width 428 height 206
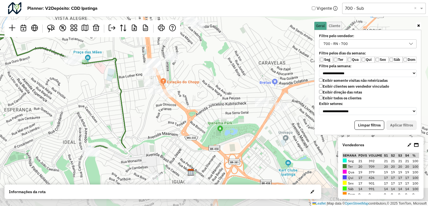
drag, startPoint x: 162, startPoint y: 129, endPoint x: 192, endPoint y: 77, distance: 60.3
click at [192, 77] on div "Leaflet | Map data © OpenStreetMap contributors,© 2025 TomTom, Microsoft" at bounding box center [214, 103] width 428 height 206
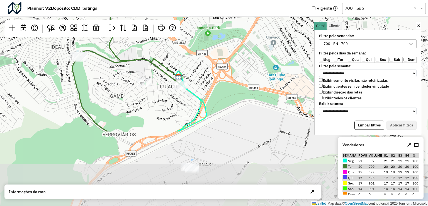
drag, startPoint x: 210, startPoint y: 131, endPoint x: 204, endPoint y: 62, distance: 68.5
click at [204, 62] on div "Leaflet | Map data © OpenStreetMap contributors,© 2025 TomTom, Microsoft" at bounding box center [214, 103] width 428 height 206
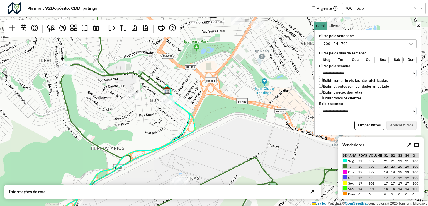
drag, startPoint x: 165, startPoint y: 107, endPoint x: 152, endPoint y: 127, distance: 24.4
click at [152, 127] on div "Leaflet | Map data © OpenStreetMap contributors,© 2025 TomTom, Microsoft" at bounding box center [214, 103] width 428 height 206
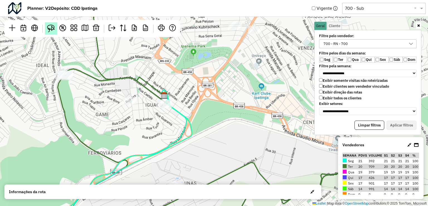
click at [48, 32] on link at bounding box center [51, 28] width 12 height 12
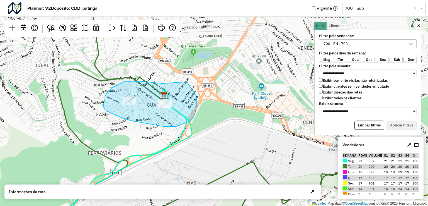
drag, startPoint x: 146, startPoint y: 82, endPoint x: 187, endPoint y: 82, distance: 40.7
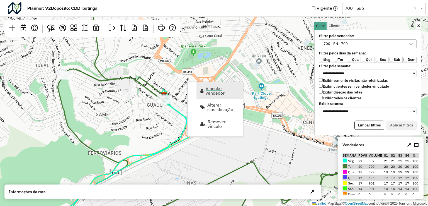
click at [222, 92] on span "Vincular vendedor" at bounding box center [222, 90] width 33 height 9
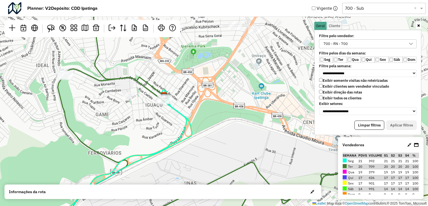
select select "*********"
select select "*"
select select "*********"
select select "*"
select select "*********"
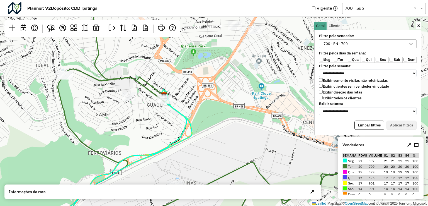
select select "*"
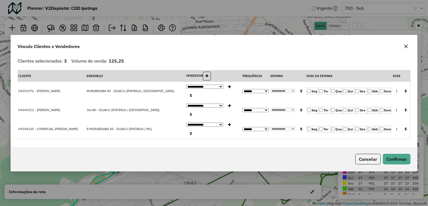
click at [406, 48] on icon "button" at bounding box center [406, 46] width 4 height 4
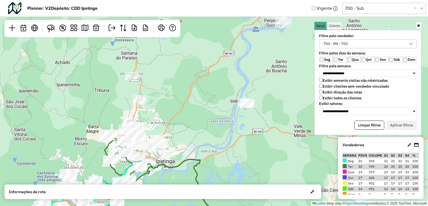
drag, startPoint x: 288, startPoint y: 138, endPoint x: 198, endPoint y: 163, distance: 93.3
click at [198, 163] on icon at bounding box center [143, 189] width 138 height 111
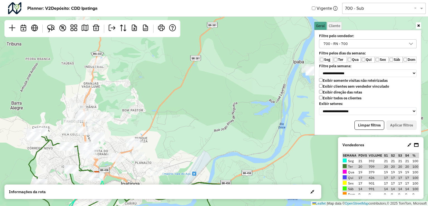
drag, startPoint x: 186, startPoint y: 150, endPoint x: 231, endPoint y: 122, distance: 53.4
click at [231, 122] on div "Leaflet | Map data © OpenStreetMap contributors,© 2025 TomTom, Microsoft" at bounding box center [214, 103] width 428 height 206
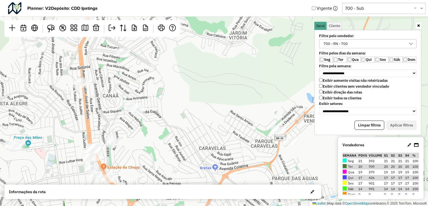
drag, startPoint x: 80, startPoint y: 112, endPoint x: 187, endPoint y: 141, distance: 110.1
click at [187, 141] on div "Leaflet | Map data © OpenStreetMap contributors,© 2025 TomTom, Microsoft" at bounding box center [214, 103] width 428 height 206
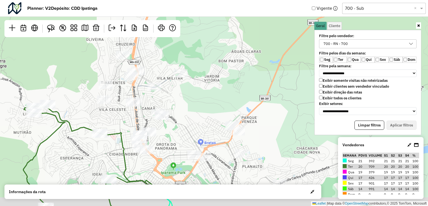
drag, startPoint x: 174, startPoint y: 125, endPoint x: 172, endPoint y: 94, distance: 31.0
click at [179, 108] on div "Leaflet | Map data © OpenStreetMap contributors,© 2025 TomTom, Microsoft" at bounding box center [214, 103] width 428 height 206
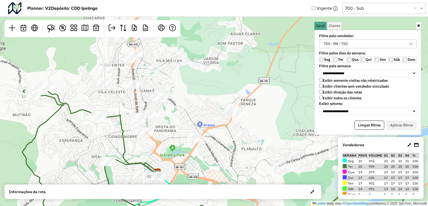
drag, startPoint x: 176, startPoint y: 97, endPoint x: 168, endPoint y: 73, distance: 25.4
click at [168, 73] on div "Leaflet | Map data © OpenStreetMap contributors,© 2025 TomTom, Microsoft" at bounding box center [214, 103] width 428 height 206
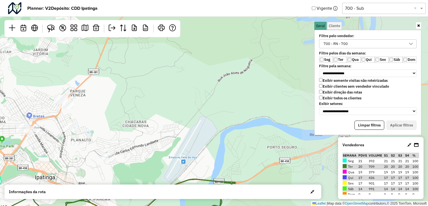
drag, startPoint x: 212, startPoint y: 157, endPoint x: 136, endPoint y: 163, distance: 75.5
click at [136, 165] on div "Leaflet | Map data © OpenStreetMap contributors,© 2025 TomTom, Microsoft" at bounding box center [214, 103] width 428 height 206
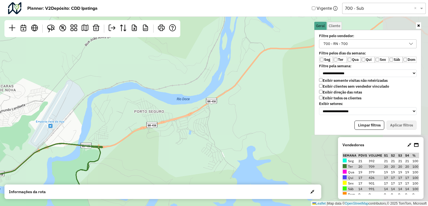
drag, startPoint x: 185, startPoint y: 136, endPoint x: 56, endPoint y: 126, distance: 129.6
click at [47, 125] on div "Leaflet | Map data © OpenStreetMap contributors,© 2025 TomTom, Microsoft" at bounding box center [214, 103] width 428 height 206
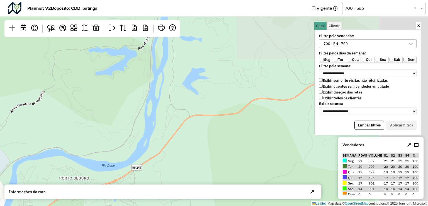
drag, startPoint x: 191, startPoint y: 70, endPoint x: 67, endPoint y: 181, distance: 166.7
click at [67, 181] on div "Leaflet | Map data © OpenStreetMap contributors,© 2025 TomTom, Microsoft" at bounding box center [214, 103] width 428 height 206
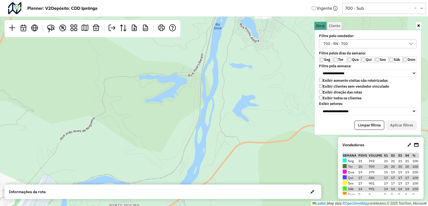
drag, startPoint x: 167, startPoint y: 103, endPoint x: 289, endPoint y: 69, distance: 127.0
click at [289, 69] on div "Leaflet | Map data © OpenStreetMap contributors,© 2025 TomTom, Microsoft" at bounding box center [214, 103] width 428 height 206
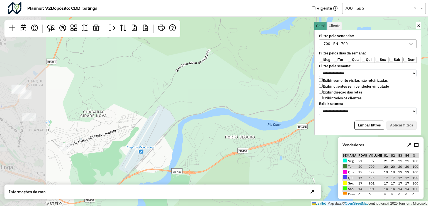
drag, startPoint x: 143, startPoint y: 150, endPoint x: 146, endPoint y: 122, distance: 28.6
click at [252, 93] on div "Leaflet | Map data © OpenStreetMap contributors,© 2025 TomTom, Microsoft" at bounding box center [214, 103] width 428 height 206
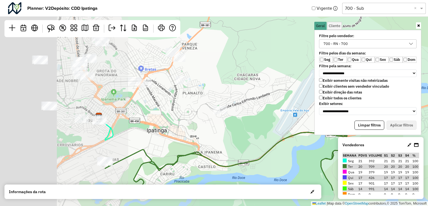
drag, startPoint x: 172, startPoint y: 120, endPoint x: 256, endPoint y: 112, distance: 84.8
click at [256, 112] on div "Leaflet | Map data © OpenStreetMap contributors,© 2025 TomTom, Microsoft" at bounding box center [214, 103] width 428 height 206
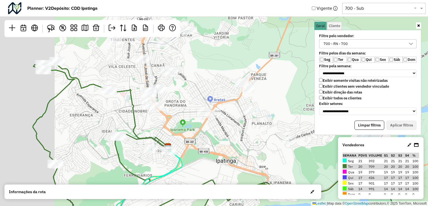
drag, startPoint x: 183, startPoint y: 120, endPoint x: 253, endPoint y: 151, distance: 76.2
click at [253, 151] on div "Leaflet | Map data © OpenStreetMap contributors,© 2025 TomTom, Microsoft" at bounding box center [214, 103] width 428 height 206
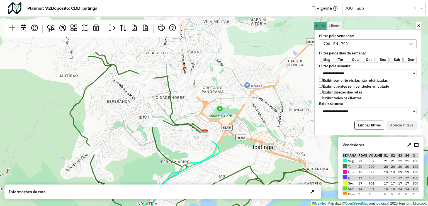
drag, startPoint x: 234, startPoint y: 152, endPoint x: 263, endPoint y: 143, distance: 30.2
click at [263, 143] on div "Leaflet | Map data © OpenStreetMap contributors,© 2025 TomTom, Microsoft" at bounding box center [214, 103] width 428 height 206
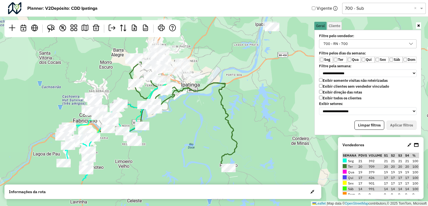
drag, startPoint x: 247, startPoint y: 134, endPoint x: 247, endPoint y: 85, distance: 48.7
click at [247, 86] on div "Leaflet | Map data © OpenStreetMap contributors,© 2025 TomTom, Microsoft" at bounding box center [214, 103] width 428 height 206
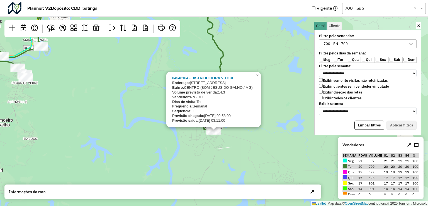
click at [236, 143] on div "04548164 - DISTRIBUIDORA VITORI Endereço: AVENIDA VITORIA REGIA 95 Bairro: CENT…" at bounding box center [214, 103] width 428 height 206
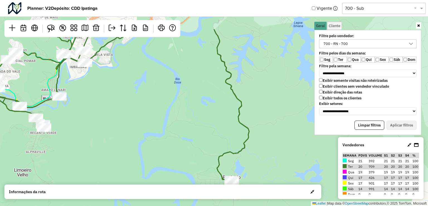
drag, startPoint x: 146, startPoint y: 84, endPoint x: 189, endPoint y: 180, distance: 105.1
click at [192, 185] on hb-planner "**********" at bounding box center [214, 103] width 428 height 206
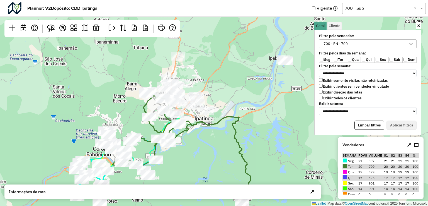
drag, startPoint x: 176, startPoint y: 129, endPoint x: 213, endPoint y: 142, distance: 39.8
click at [213, 142] on div "Leaflet | Map data © OpenStreetMap contributors,© 2025 TomTom, Microsoft" at bounding box center [214, 103] width 428 height 206
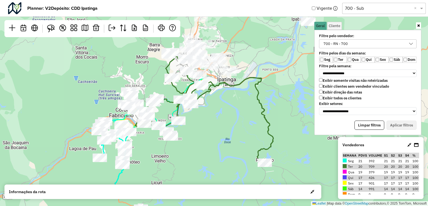
drag, startPoint x: 206, startPoint y: 146, endPoint x: 218, endPoint y: 123, distance: 26.2
click at [218, 123] on div "Leaflet | Map data © OpenStreetMap contributors,© 2025 TomTom, Microsoft" at bounding box center [214, 103] width 428 height 206
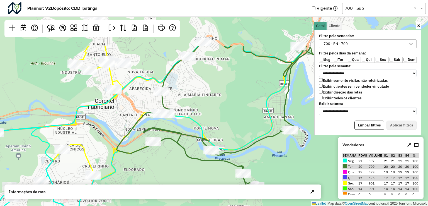
drag, startPoint x: 138, startPoint y: 135, endPoint x: 135, endPoint y: 189, distance: 55.0
click at [135, 189] on hb-planner "**********" at bounding box center [214, 103] width 428 height 206
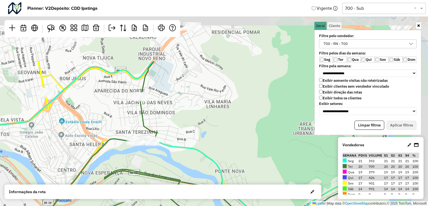
drag, startPoint x: 190, startPoint y: 134, endPoint x: 153, endPoint y: 170, distance: 51.0
click at [145, 205] on html "**********" at bounding box center [214, 103] width 428 height 206
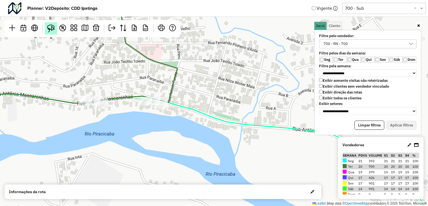
click at [53, 29] on img at bounding box center [51, 29] width 8 height 8
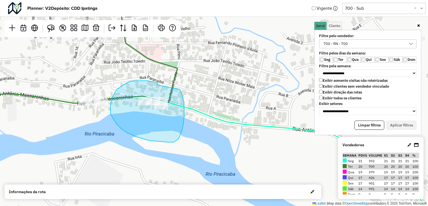
drag, startPoint x: 157, startPoint y: 85, endPoint x: 176, endPoint y: 82, distance: 18.8
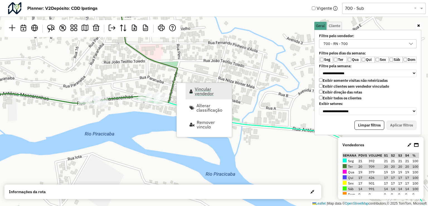
click at [208, 92] on span "Vincular vendedor" at bounding box center [211, 91] width 33 height 9
select select "*********"
select select "*"
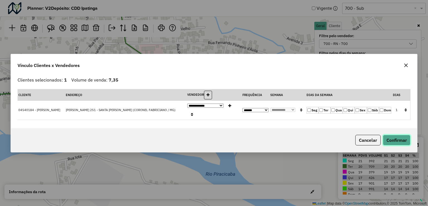
click at [403, 139] on button "Confirmar" at bounding box center [397, 140] width 28 height 11
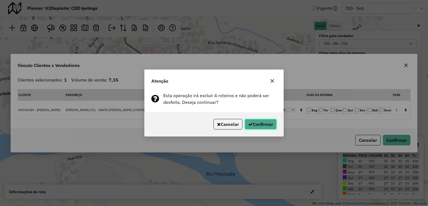
click at [267, 125] on button "Confirmar" at bounding box center [261, 124] width 32 height 11
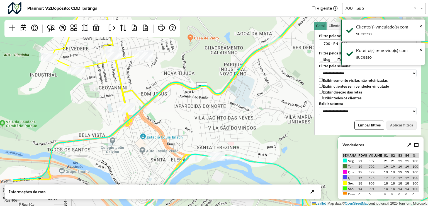
drag, startPoint x: 182, startPoint y: 151, endPoint x: 236, endPoint y: 174, distance: 58.0
click at [236, 174] on div "Leaflet | Map data © OpenStreetMap contributors,© 2025 TomTom, Microsoft" at bounding box center [214, 103] width 428 height 206
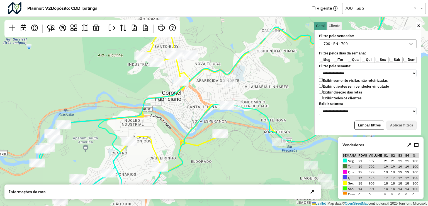
drag, startPoint x: 235, startPoint y: 135, endPoint x: 261, endPoint y: 97, distance: 45.8
click at [261, 97] on div "Leaflet | Map data © OpenStreetMap contributors,© 2025 TomTom, Microsoft" at bounding box center [214, 103] width 428 height 206
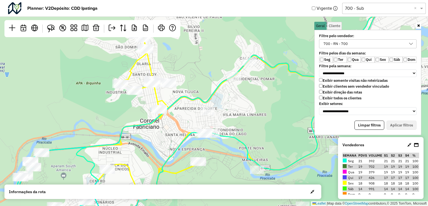
drag, startPoint x: 267, startPoint y: 93, endPoint x: 245, endPoint y: 121, distance: 35.5
click at [245, 121] on div "Leaflet | Map data © OpenStreetMap contributors,© 2025 TomTom, Microsoft" at bounding box center [214, 103] width 428 height 206
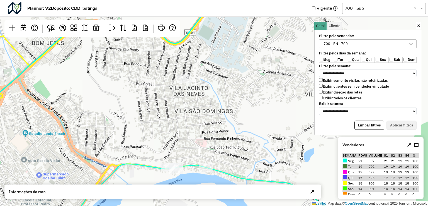
drag, startPoint x: 199, startPoint y: 97, endPoint x: 193, endPoint y: 125, distance: 28.5
click at [193, 125] on div "Leaflet | Map data © OpenStreetMap contributors,© 2025 TomTom, Microsoft" at bounding box center [214, 103] width 428 height 206
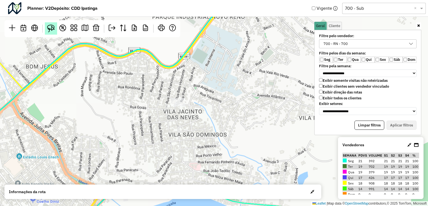
click at [53, 28] on img at bounding box center [51, 29] width 8 height 8
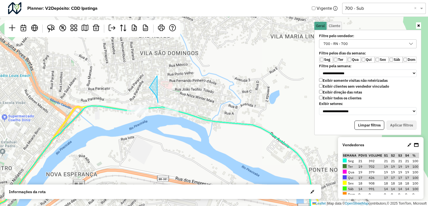
drag, startPoint x: 157, startPoint y: 95, endPoint x: 145, endPoint y: 73, distance: 25.1
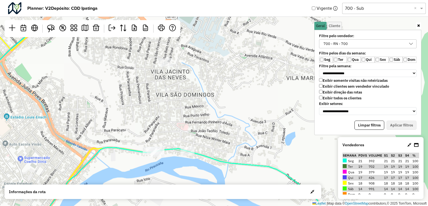
drag, startPoint x: 221, startPoint y: 64, endPoint x: 237, endPoint y: 105, distance: 44.4
click at [237, 105] on div "Leaflet | Map data © OpenStreetMap contributors,© 2025 TomTom, Microsoft" at bounding box center [214, 103] width 428 height 206
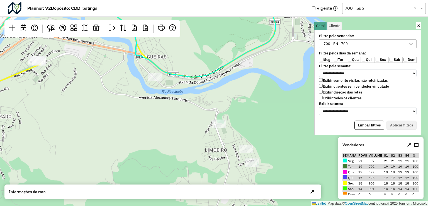
drag, startPoint x: 234, startPoint y: 126, endPoint x: 161, endPoint y: 109, distance: 75.1
click at [161, 109] on div "Leaflet | Map data © OpenStreetMap contributors,© 2025 TomTom, Microsoft" at bounding box center [214, 103] width 428 height 206
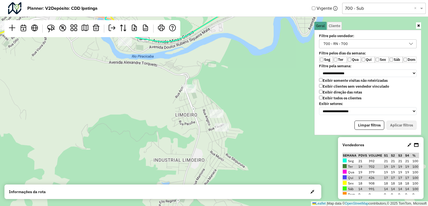
drag, startPoint x: 182, startPoint y: 133, endPoint x: 174, endPoint y: 124, distance: 11.8
click at [174, 124] on div "Leaflet | Map data © OpenStreetMap contributors,© 2025 TomTom, Microsoft" at bounding box center [214, 103] width 428 height 206
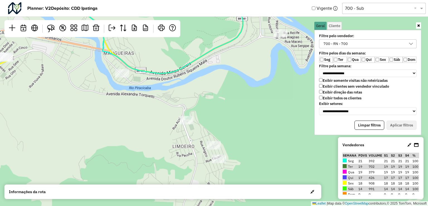
drag, startPoint x: 150, startPoint y: 107, endPoint x: 147, endPoint y: 138, distance: 31.6
click at [147, 138] on div "Leaflet | Map data © OpenStreetMap contributors,© 2025 TomTom, Microsoft" at bounding box center [214, 103] width 428 height 206
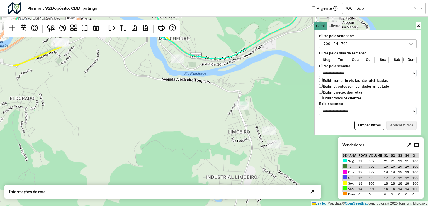
drag, startPoint x: 135, startPoint y: 119, endPoint x: 198, endPoint y: 108, distance: 63.5
click at [198, 108] on div "Leaflet | Map data © OpenStreetMap contributors,© 2025 TomTom, Microsoft" at bounding box center [214, 103] width 428 height 206
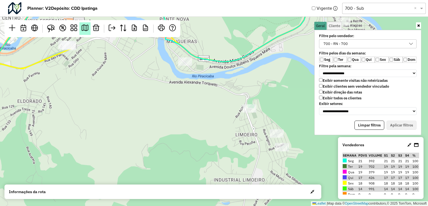
click at [85, 29] on em at bounding box center [85, 28] width 7 height 7
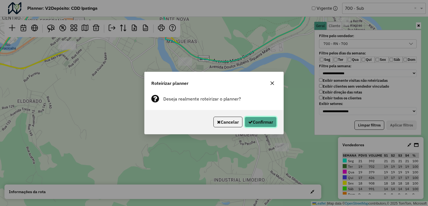
click at [267, 122] on button "Confirmar" at bounding box center [261, 121] width 32 height 11
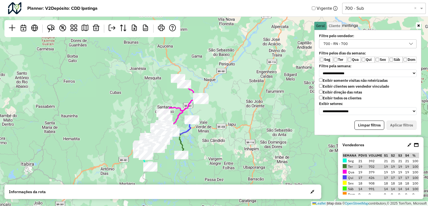
drag, startPoint x: 282, startPoint y: 123, endPoint x: 241, endPoint y: 121, distance: 41.0
click at [241, 121] on div "Leaflet | Map data © OpenStreetMap contributors,© 2025 TomTom, Microsoft" at bounding box center [214, 103] width 428 height 206
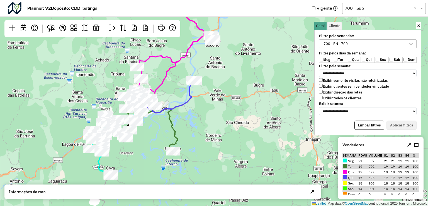
drag, startPoint x: 223, startPoint y: 119, endPoint x: 264, endPoint y: 92, distance: 49.4
click at [264, 92] on div "Leaflet | Map data © OpenStreetMap contributors,© 2025 TomTom, Microsoft" at bounding box center [214, 103] width 428 height 206
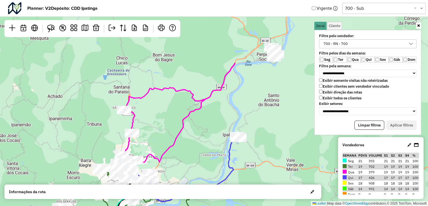
drag, startPoint x: 231, startPoint y: 134, endPoint x: 276, endPoint y: 172, distance: 59.5
click at [276, 172] on div "Leaflet | Map data © OpenStreetMap contributors,© 2025 TomTom, Microsoft" at bounding box center [214, 103] width 428 height 206
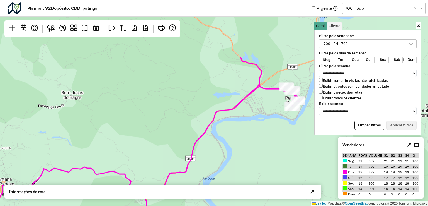
drag, startPoint x: 257, startPoint y: 84, endPoint x: 255, endPoint y: 151, distance: 66.9
click at [259, 162] on div "Leaflet | Map data © OpenStreetMap contributors,© 2025 TomTom, Microsoft" at bounding box center [214, 103] width 428 height 206
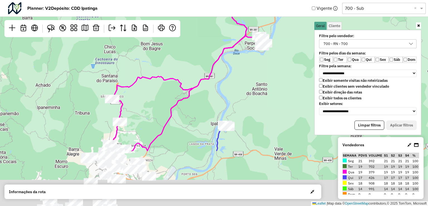
drag, startPoint x: 239, startPoint y: 88, endPoint x: 230, endPoint y: 52, distance: 37.5
click at [235, 49] on div "Leaflet | Map data © OpenStreetMap contributors,© 2025 TomTom, Microsoft" at bounding box center [214, 103] width 428 height 206
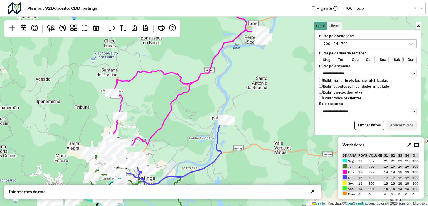
click at [413, 144] on div at bounding box center [413, 144] width 12 height 7
click at [416, 145] on icon at bounding box center [416, 144] width 4 height 4
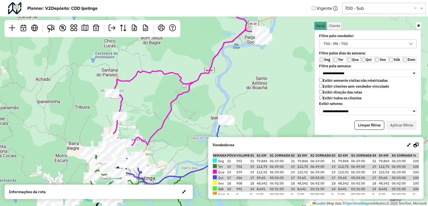
click at [415, 145] on icon at bounding box center [415, 144] width 5 height 4
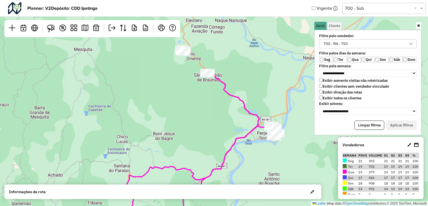
drag, startPoint x: 233, startPoint y: 102, endPoint x: 228, endPoint y: 144, distance: 42.6
click at [245, 195] on hb-planner "**********" at bounding box center [214, 103] width 428 height 206
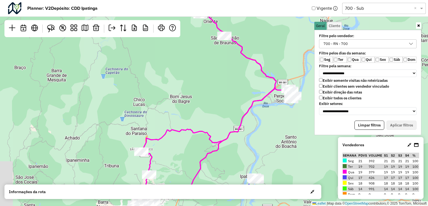
drag, startPoint x: 181, startPoint y: 105, endPoint x: 207, endPoint y: 65, distance: 47.6
click at [207, 65] on div "Leaflet | Map data © OpenStreetMap contributors,© 2025 TomTom, Microsoft" at bounding box center [214, 103] width 428 height 206
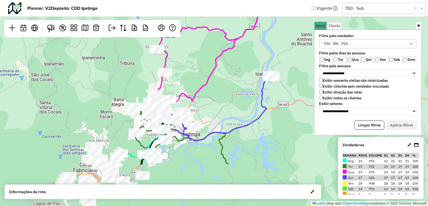
drag, startPoint x: 242, startPoint y: 153, endPoint x: 232, endPoint y: 92, distance: 61.8
click at [232, 92] on div "Leaflet | Map data © OpenStreetMap contributors,© 2025 TomTom, Microsoft" at bounding box center [214, 103] width 428 height 206
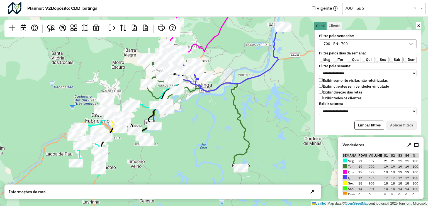
drag, startPoint x: 249, startPoint y: 149, endPoint x: 255, endPoint y: 98, distance: 51.0
click at [265, 94] on div "Leaflet | Map data © OpenStreetMap contributors,© 2025 TomTom, Microsoft" at bounding box center [214, 103] width 428 height 206
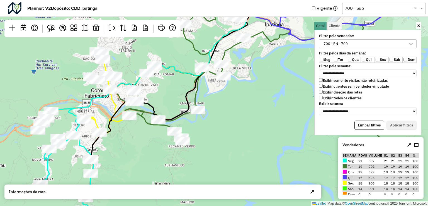
drag, startPoint x: 171, startPoint y: 145, endPoint x: 209, endPoint y: 133, distance: 40.1
click at [209, 133] on div "Leaflet | Map data © OpenStreetMap contributors,© 2025 TomTom, Microsoft" at bounding box center [214, 103] width 428 height 206
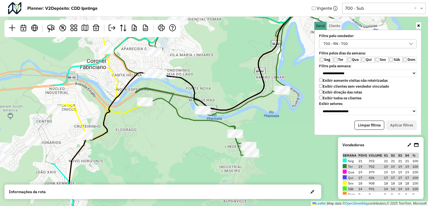
drag, startPoint x: 180, startPoint y: 131, endPoint x: 274, endPoint y: 136, distance: 93.7
click at [274, 136] on div "Leaflet | Map data © OpenStreetMap contributors,© 2025 TomTom, Microsoft" at bounding box center [214, 103] width 428 height 206
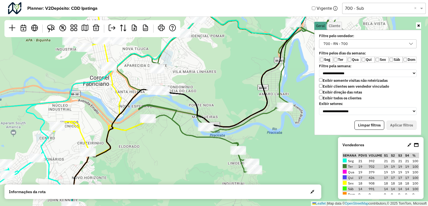
drag, startPoint x: 129, startPoint y: 138, endPoint x: 132, endPoint y: 154, distance: 17.0
click at [132, 154] on div "Leaflet | Map data © OpenStreetMap contributors,© 2025 TomTom, Microsoft" at bounding box center [214, 103] width 428 height 206
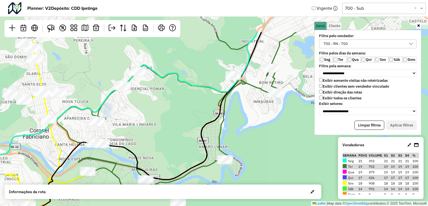
drag, startPoint x: 170, startPoint y: 147, endPoint x: 106, endPoint y: 201, distance: 83.8
click at [106, 201] on div "Leaflet | Map data © OpenStreetMap contributors,© 2025 TomTom, Microsoft" at bounding box center [214, 103] width 428 height 206
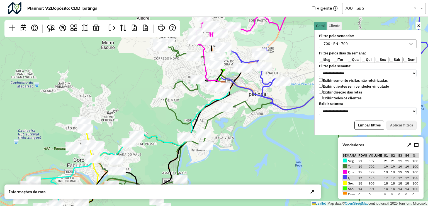
drag, startPoint x: 212, startPoint y: 84, endPoint x: 231, endPoint y: 97, distance: 22.8
click at [231, 97] on div "Leaflet | Map data © OpenStreetMap contributors,© 2025 TomTom, Microsoft" at bounding box center [214, 103] width 428 height 206
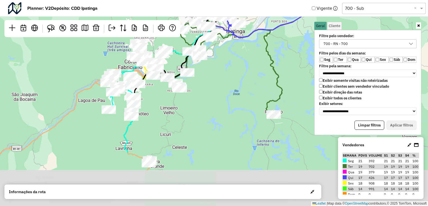
drag, startPoint x: 290, startPoint y: 129, endPoint x: 268, endPoint y: 95, distance: 40.3
click at [270, 57] on icon at bounding box center [213, 59] width 138 height 111
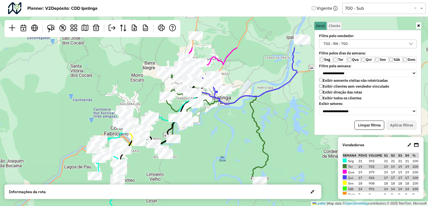
drag, startPoint x: 243, startPoint y: 130, endPoint x: 230, endPoint y: 198, distance: 69.2
click at [230, 198] on hb-planner "**********" at bounding box center [214, 103] width 428 height 206
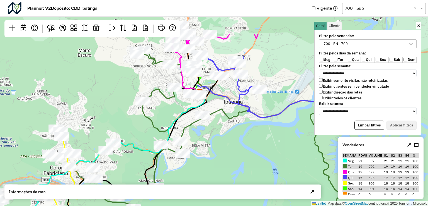
drag, startPoint x: 203, startPoint y: 143, endPoint x: 214, endPoint y: 183, distance: 41.8
click at [214, 183] on div "Leaflet | Map data © OpenStreetMap contributors,© 2025 TomTom, Microsoft" at bounding box center [214, 103] width 428 height 206
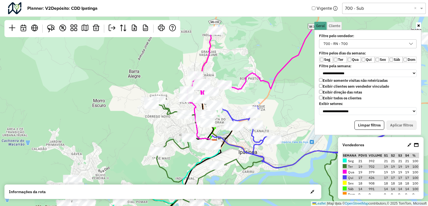
drag, startPoint x: 238, startPoint y: 174, endPoint x: 240, endPoint y: 181, distance: 7.2
click at [240, 181] on div "Leaflet | Map data © OpenStreetMap contributors,© 2025 TomTom, Microsoft" at bounding box center [214, 103] width 428 height 206
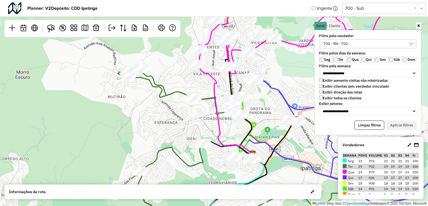
drag, startPoint x: 177, startPoint y: 126, endPoint x: 166, endPoint y: 121, distance: 12.2
click at [166, 121] on div "Leaflet | Map data © OpenStreetMap contributors,© 2025 TomTom, Microsoft" at bounding box center [214, 103] width 428 height 206
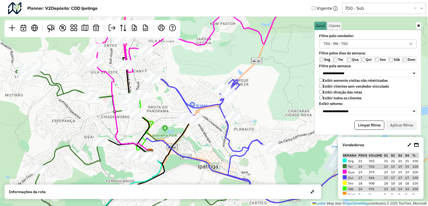
drag, startPoint x: 103, startPoint y: 135, endPoint x: 0, endPoint y: 134, distance: 102.5
click at [0, 134] on div "Leaflet | Map data © OpenStreetMap contributors,© 2025 TomTom, Microsoft" at bounding box center [214, 103] width 428 height 206
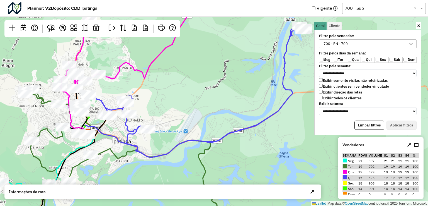
drag, startPoint x: 148, startPoint y: 131, endPoint x: 186, endPoint y: 109, distance: 43.9
click at [184, 110] on div "Leaflet | Map data © OpenStreetMap contributors,© 2025 TomTom, Microsoft" at bounding box center [214, 103] width 428 height 206
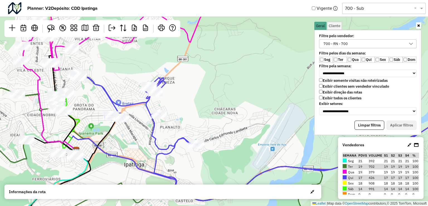
drag, startPoint x: 178, startPoint y: 112, endPoint x: 226, endPoint y: 131, distance: 52.1
click at [226, 131] on div "Leaflet | Map data © OpenStreetMap contributors,© 2025 TomTom, Microsoft" at bounding box center [214, 103] width 428 height 206
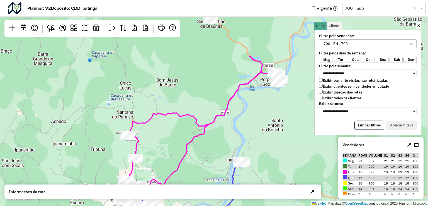
drag, startPoint x: 237, startPoint y: 89, endPoint x: 192, endPoint y: 176, distance: 97.7
click at [192, 176] on div "Leaflet | Map data © OpenStreetMap contributors,© 2025 TomTom, Microsoft" at bounding box center [214, 103] width 428 height 206
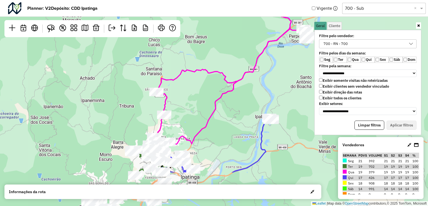
drag, startPoint x: 242, startPoint y: 130, endPoint x: 269, endPoint y: 51, distance: 83.4
click at [269, 51] on div "Leaflet | Map data © OpenStreetMap contributors,© 2025 TomTom, Microsoft" at bounding box center [214, 103] width 428 height 206
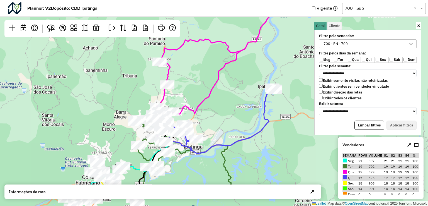
drag, startPoint x: 233, startPoint y: 84, endPoint x: 227, endPoint y: 81, distance: 6.4
click at [241, 67] on div "Leaflet | Map data © OpenStreetMap contributors,© 2025 TomTom, Microsoft" at bounding box center [214, 103] width 428 height 206
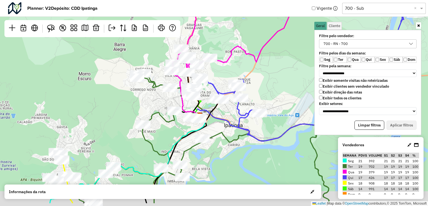
drag, startPoint x: 191, startPoint y: 92, endPoint x: 255, endPoint y: 67, distance: 69.3
click at [255, 67] on div "Leaflet | Map data © OpenStreetMap contributors,© 2025 TomTom, Microsoft" at bounding box center [214, 103] width 428 height 206
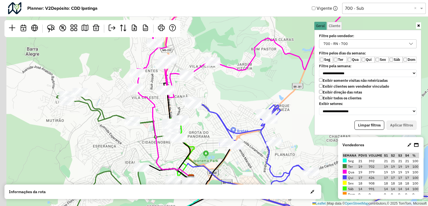
drag, startPoint x: 222, startPoint y: 74, endPoint x: 233, endPoint y: 97, distance: 26.2
click at [237, 97] on div "Leaflet | Map data © OpenStreetMap contributors,© 2025 TomTom, Microsoft" at bounding box center [214, 103] width 428 height 206
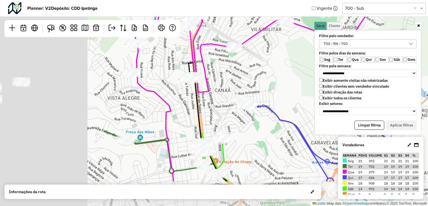
drag, startPoint x: 187, startPoint y: 64, endPoint x: 308, endPoint y: 44, distance: 122.7
click at [308, 44] on div "Leaflet | Map data © OpenStreetMap contributors,© 2025 TomTom, Microsoft" at bounding box center [214, 103] width 428 height 206
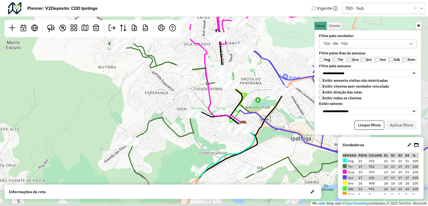
drag, startPoint x: 182, startPoint y: 138, endPoint x: 164, endPoint y: 90, distance: 52.2
click at [164, 90] on div "Leaflet | Map data © OpenStreetMap contributors,© 2025 TomTom, Microsoft" at bounding box center [214, 103] width 428 height 206
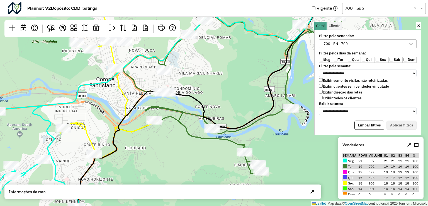
scroll to position [3, 20]
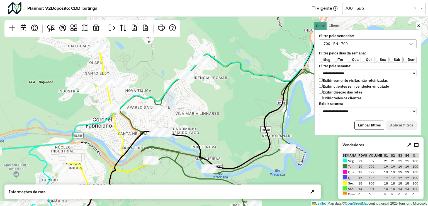
drag, startPoint x: 149, startPoint y: 134, endPoint x: 162, endPoint y: 199, distance: 66.2
click at [162, 199] on div "Leaflet | Map data © OpenStreetMap contributors,© 2025 TomTom, Microsoft" at bounding box center [214, 103] width 428 height 206
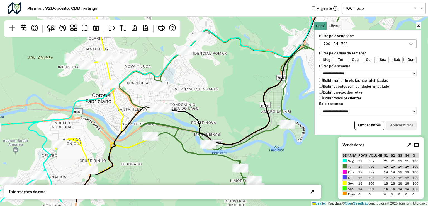
drag, startPoint x: 225, startPoint y: 133, endPoint x: 225, endPoint y: 109, distance: 24.2
click at [225, 109] on div "Leaflet | Map data © OpenStreetMap contributors,© 2025 TomTom, Microsoft" at bounding box center [214, 103] width 428 height 206
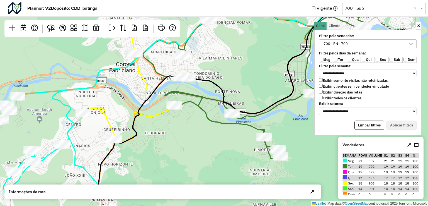
drag, startPoint x: 167, startPoint y: 159, endPoint x: 191, endPoint y: 128, distance: 39.1
click at [191, 128] on div "Leaflet | Map data © OpenStreetMap contributors,© 2025 TomTom, Microsoft" at bounding box center [214, 103] width 428 height 206
click at [50, 26] on img at bounding box center [51, 29] width 8 height 8
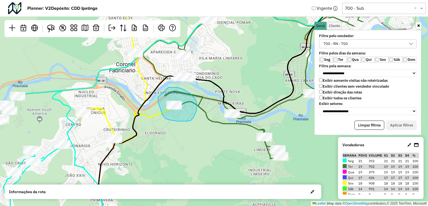
drag, startPoint x: 158, startPoint y: 100, endPoint x: 168, endPoint y: 87, distance: 16.1
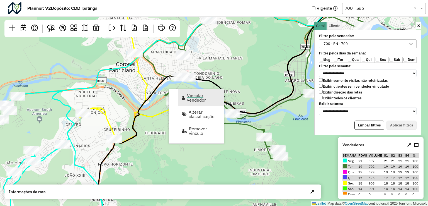
click at [193, 98] on span "Vincular vendedor" at bounding box center [203, 97] width 33 height 9
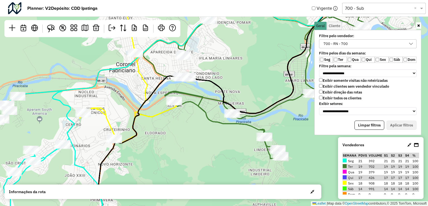
select select "*********"
select select "*"
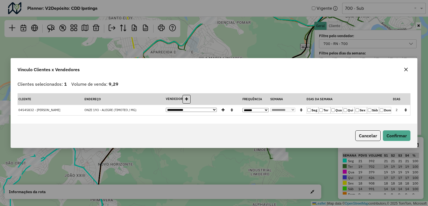
click at [354, 112] on label "Qui" at bounding box center [349, 110] width 12 height 7
click at [348, 111] on label "Qui" at bounding box center [349, 110] width 12 height 7
click at [401, 131] on button "Confirmar" at bounding box center [397, 135] width 28 height 11
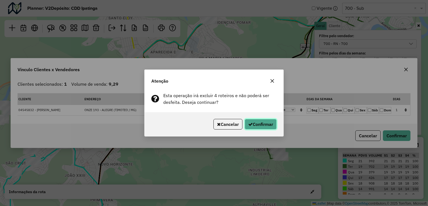
click at [258, 121] on button "Confirmar" at bounding box center [261, 124] width 32 height 11
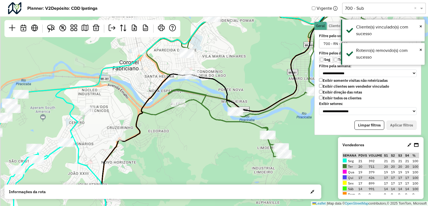
drag, startPoint x: 184, startPoint y: 123, endPoint x: 187, endPoint y: 121, distance: 3.9
click at [187, 121] on div "Leaflet | Map data © OpenStreetMap contributors,© 2025 TomTom, Microsoft" at bounding box center [214, 103] width 428 height 206
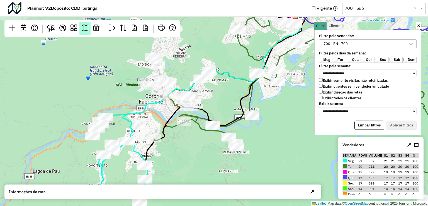
click at [87, 28] on em at bounding box center [85, 28] width 7 height 7
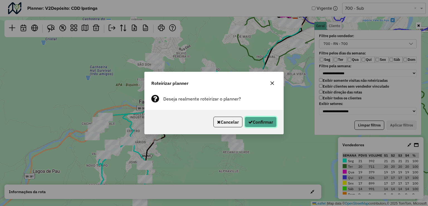
click at [249, 117] on button "Confirmar" at bounding box center [261, 121] width 32 height 11
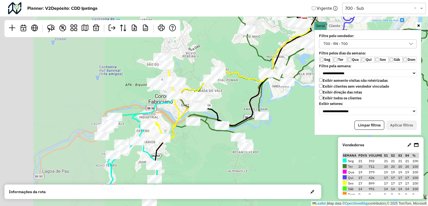
drag, startPoint x: 175, startPoint y: 146, endPoint x: 281, endPoint y: 135, distance: 106.1
click at [281, 135] on div "Leaflet | Map data © OpenStreetMap contributors,© 2025 TomTom, Microsoft" at bounding box center [214, 103] width 428 height 206
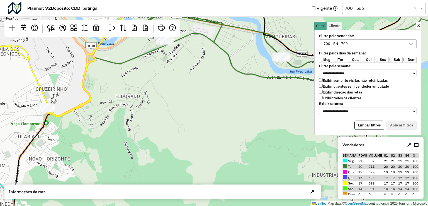
drag, startPoint x: 205, startPoint y: 133, endPoint x: 209, endPoint y: 162, distance: 28.4
click at [212, 164] on div "Leaflet | Map data © OpenStreetMap contributors,© 2025 TomTom, Microsoft" at bounding box center [214, 103] width 428 height 206
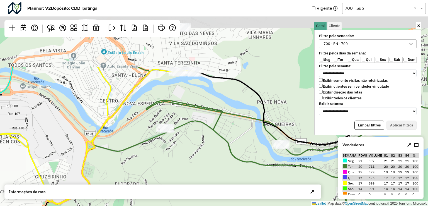
drag, startPoint x: 199, startPoint y: 145, endPoint x: 193, endPoint y: 194, distance: 49.1
click at [193, 194] on hb-planner "**********" at bounding box center [214, 103] width 428 height 206
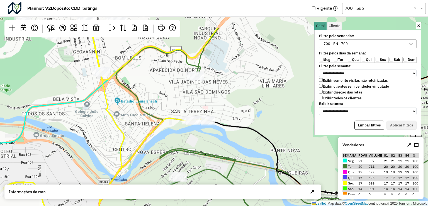
drag, startPoint x: 186, startPoint y: 154, endPoint x: 194, endPoint y: 209, distance: 55.8
click at [194, 205] on html "**********" at bounding box center [214, 103] width 428 height 206
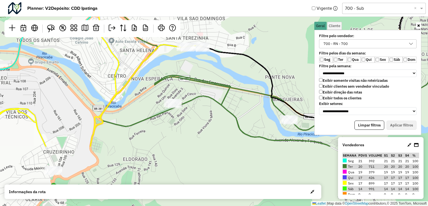
drag, startPoint x: 225, startPoint y: 120, endPoint x: 226, endPoint y: 69, distance: 51.3
click at [226, 69] on div "Leaflet | Map data © OpenStreetMap contributors,© 2025 TomTom, Microsoft" at bounding box center [214, 103] width 428 height 206
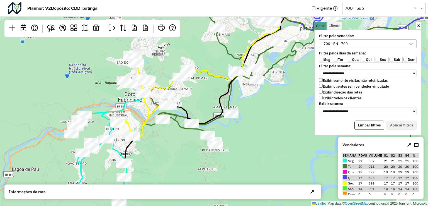
drag, startPoint x: 287, startPoint y: 154, endPoint x: 240, endPoint y: 145, distance: 48.5
click at [240, 145] on div "Leaflet | Map data © OpenStreetMap contributors,© 2025 TomTom, Microsoft" at bounding box center [214, 103] width 428 height 206
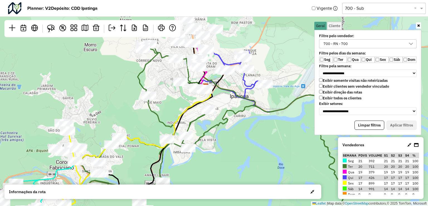
drag, startPoint x: 233, startPoint y: 121, endPoint x: 189, endPoint y: 169, distance: 64.1
click at [189, 169] on div "Leaflet | Map data © OpenStreetMap contributors,© 2025 TomTom, Microsoft" at bounding box center [214, 103] width 428 height 206
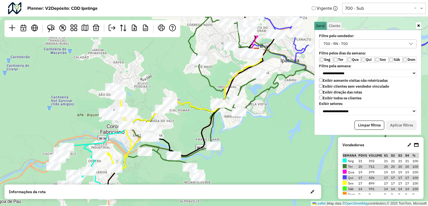
drag, startPoint x: 228, startPoint y: 153, endPoint x: 298, endPoint y: 117, distance: 78.6
click at [298, 117] on div "Leaflet | Map data © OpenStreetMap contributors,© 2025 TomTom, Microsoft" at bounding box center [214, 103] width 428 height 206
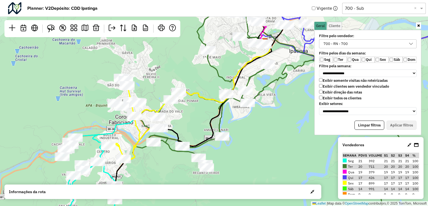
drag, startPoint x: 188, startPoint y: 125, endPoint x: 198, endPoint y: 112, distance: 16.3
click at [198, 112] on div "Leaflet | Map data © OpenStreetMap contributors,© 2025 TomTom, Microsoft" at bounding box center [214, 103] width 428 height 206
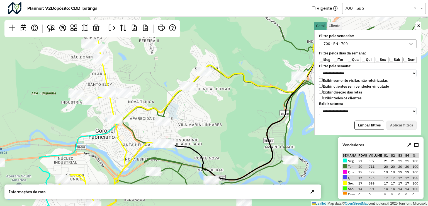
drag, startPoint x: 138, startPoint y: 90, endPoint x: 220, endPoint y: 137, distance: 94.7
click at [220, 137] on div "Leaflet | Map data © OpenStreetMap contributors,© 2025 TomTom, Microsoft" at bounding box center [214, 103] width 428 height 206
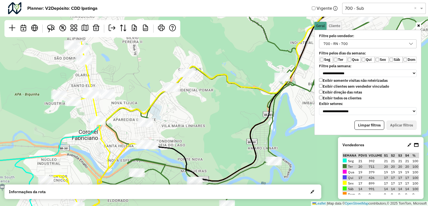
drag, startPoint x: 229, startPoint y: 145, endPoint x: 212, endPoint y: 147, distance: 17.2
click at [212, 147] on div "Leaflet | Map data © OpenStreetMap contributors,© 2025 TomTom, Microsoft" at bounding box center [214, 103] width 428 height 206
click at [48, 30] on img at bounding box center [51, 29] width 8 height 8
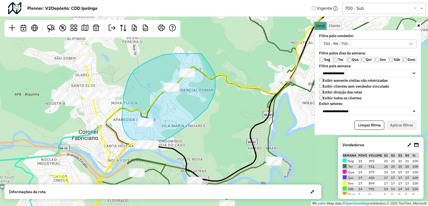
drag, startPoint x: 143, startPoint y: 64, endPoint x: 191, endPoint y: 47, distance: 51.6
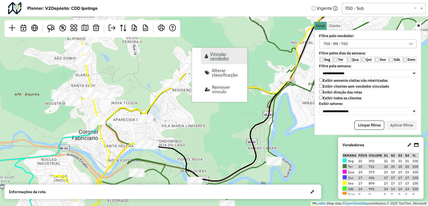
click at [222, 57] on span "Vincular vendedor" at bounding box center [226, 56] width 33 height 9
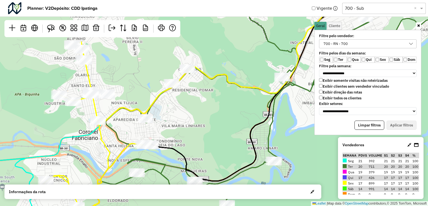
select select "*********"
select select "*"
select select "*********"
select select "*"
select select "*********"
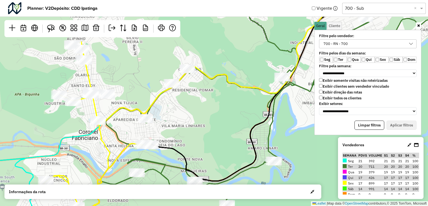
select select "*"
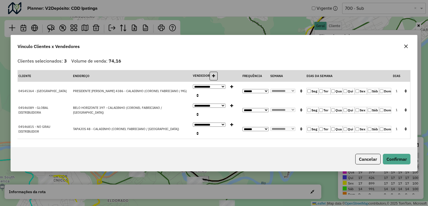
click at [355, 91] on label "Sex" at bounding box center [361, 91] width 12 height 7
click at [402, 92] on button "button" at bounding box center [405, 91] width 7 height 9
click at [399, 157] on button "Confirmar" at bounding box center [397, 158] width 28 height 11
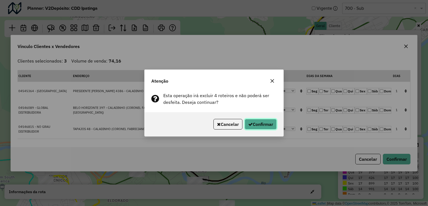
click at [269, 125] on button "Confirmar" at bounding box center [261, 124] width 32 height 11
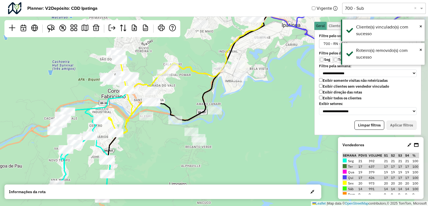
drag, startPoint x: 235, startPoint y: 130, endPoint x: 195, endPoint y: 94, distance: 53.1
click at [195, 94] on div "Leaflet | Map data © OpenStreetMap contributors,© 2025 TomTom, Microsoft" at bounding box center [214, 103] width 428 height 206
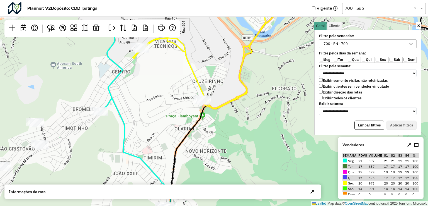
drag, startPoint x: 133, startPoint y: 142, endPoint x: 277, endPoint y: 140, distance: 143.8
click at [277, 142] on div "Leaflet | Map data © OpenStreetMap contributors,© 2025 TomTom, Microsoft" at bounding box center [214, 103] width 428 height 206
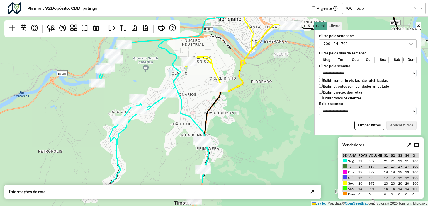
drag, startPoint x: 236, startPoint y: 146, endPoint x: 216, endPoint y: 105, distance: 45.5
click at [216, 105] on icon at bounding box center [272, 59] width 346 height 247
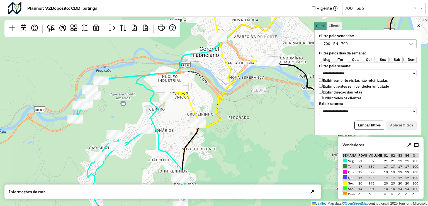
drag, startPoint x: 246, startPoint y: 94, endPoint x: 165, endPoint y: 162, distance: 105.2
click at [174, 162] on div "Leaflet | Map data © OpenStreetMap contributors,© 2025 TomTom, Microsoft" at bounding box center [214, 103] width 428 height 206
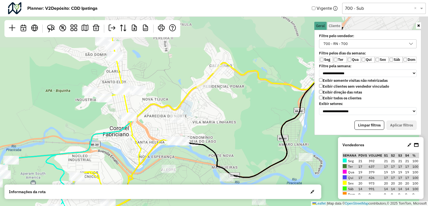
drag, startPoint x: 255, startPoint y: 69, endPoint x: 211, endPoint y: 125, distance: 71.6
click at [211, 124] on div "Leaflet | Map data © OpenStreetMap contributors,© 2025 TomTom, Microsoft" at bounding box center [214, 103] width 428 height 206
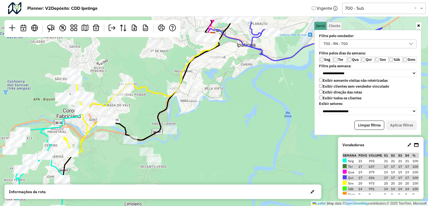
drag, startPoint x: 240, startPoint y: 105, endPoint x: 152, endPoint y: 89, distance: 89.4
click at [152, 89] on icon at bounding box center [136, 94] width 165 height 121
click at [82, 28] on em at bounding box center [85, 28] width 7 height 7
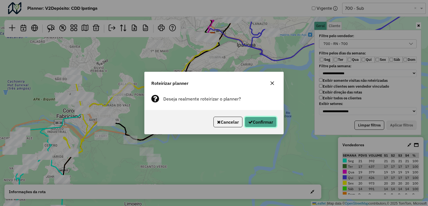
click at [265, 120] on button "Confirmar" at bounding box center [261, 121] width 32 height 11
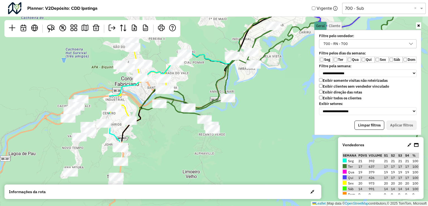
drag, startPoint x: 165, startPoint y: 150, endPoint x: 316, endPoint y: 65, distance: 172.4
click at [316, 65] on hb-planner "**********" at bounding box center [214, 103] width 428 height 206
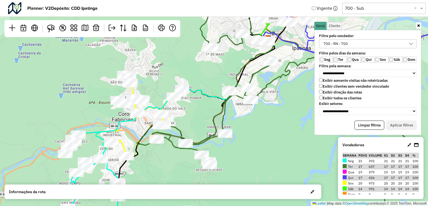
drag, startPoint x: 246, startPoint y: 132, endPoint x: 241, endPoint y: 150, distance: 18.7
click at [241, 150] on div "Leaflet | Map data © OpenStreetMap contributors,© 2025 TomTom, Microsoft" at bounding box center [214, 103] width 428 height 206
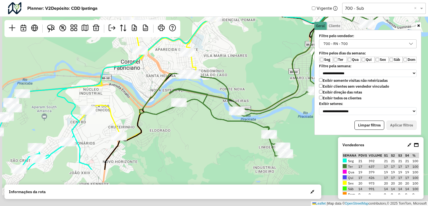
drag, startPoint x: 233, startPoint y: 123, endPoint x: 290, endPoint y: 43, distance: 98.3
click at [290, 43] on div "Leaflet | Map data © OpenStreetMap contributors,© 2025 TomTom, Microsoft" at bounding box center [214, 103] width 428 height 206
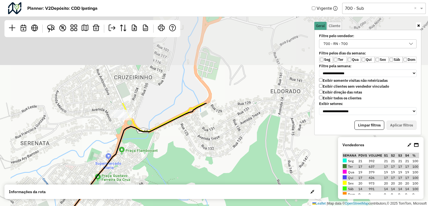
drag, startPoint x: 200, startPoint y: 203, endPoint x: 202, endPoint y: 216, distance: 13.3
click at [202, 205] on html "**********" at bounding box center [214, 103] width 428 height 206
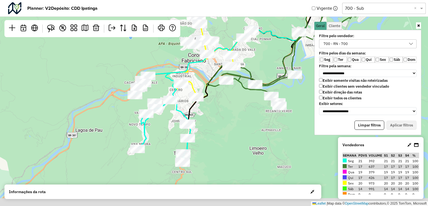
drag, startPoint x: 206, startPoint y: 177, endPoint x: 212, endPoint y: 109, distance: 69.0
click at [212, 109] on div "Leaflet | Map data © OpenStreetMap contributors,© 2025 TomTom, Microsoft" at bounding box center [214, 103] width 428 height 206
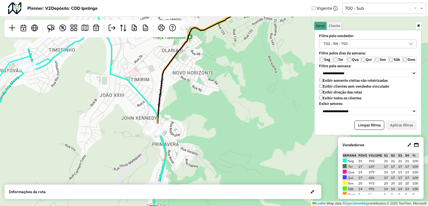
drag, startPoint x: 194, startPoint y: 97, endPoint x: 221, endPoint y: 83, distance: 30.3
click at [216, 75] on div "Leaflet | Map data © OpenStreetMap contributors,© 2025 TomTom, Microsoft" at bounding box center [214, 103] width 428 height 206
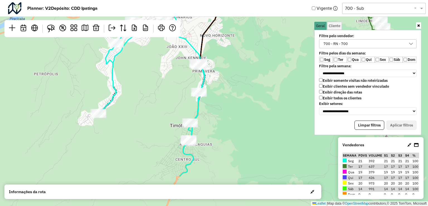
drag, startPoint x: 240, startPoint y: 147, endPoint x: 245, endPoint y: 95, distance: 52.6
click at [245, 95] on div "Leaflet | Map data © OpenStreetMap contributors,© 2025 TomTom, Microsoft" at bounding box center [214, 103] width 428 height 206
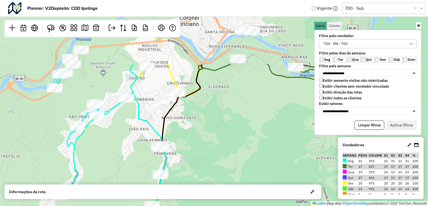
drag, startPoint x: 231, startPoint y: 132, endPoint x: 189, endPoint y: 216, distance: 94.2
click at [189, 205] on html "**********" at bounding box center [214, 103] width 428 height 206
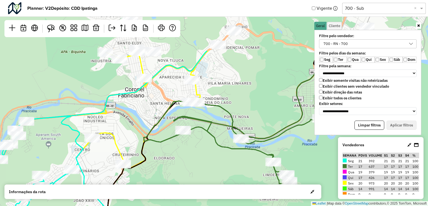
drag, startPoint x: 197, startPoint y: 125, endPoint x: 150, endPoint y: 176, distance: 69.6
click at [145, 196] on hb-planner "**********" at bounding box center [214, 103] width 428 height 206
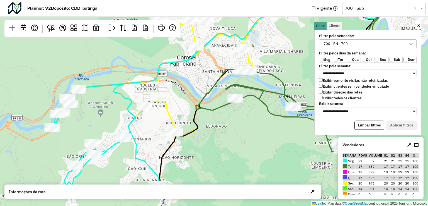
drag, startPoint x: 174, startPoint y: 153, endPoint x: 227, endPoint y: 121, distance: 61.2
click at [227, 121] on div "Leaflet | Map data © OpenStreetMap contributors,© 2025 TomTom, Microsoft" at bounding box center [214, 103] width 428 height 206
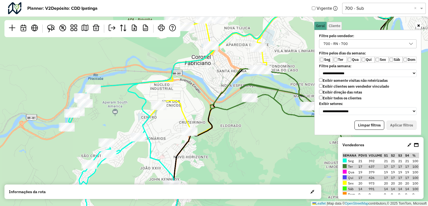
drag, startPoint x: 205, startPoint y: 147, endPoint x: 220, endPoint y: 147, distance: 14.5
click at [220, 147] on div "Leaflet | Map data © OpenStreetMap contributors,© 2025 TomTom, Microsoft" at bounding box center [214, 103] width 428 height 206
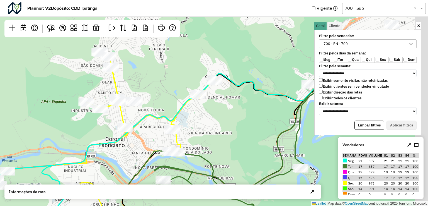
drag, startPoint x: 271, startPoint y: 114, endPoint x: 184, endPoint y: 197, distance: 119.6
click at [184, 199] on div "Leaflet | Map data © OpenStreetMap contributors,© 2025 TomTom, Microsoft" at bounding box center [214, 103] width 428 height 206
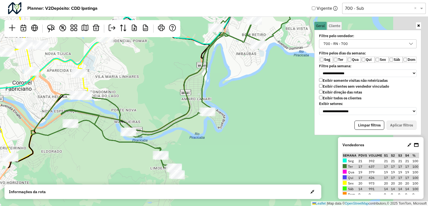
drag, startPoint x: 270, startPoint y: 131, endPoint x: 177, endPoint y: 73, distance: 109.7
click at [177, 73] on div "Leaflet | Map data © OpenStreetMap contributors,© 2025 TomTom, Microsoft" at bounding box center [214, 103] width 428 height 206
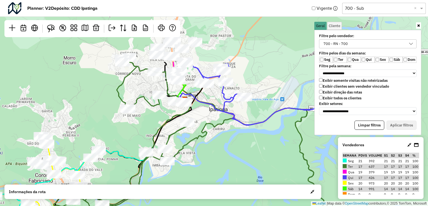
drag, startPoint x: 286, startPoint y: 104, endPoint x: 199, endPoint y: 186, distance: 119.8
click at [199, 186] on hb-planner "**********" at bounding box center [214, 103] width 428 height 206
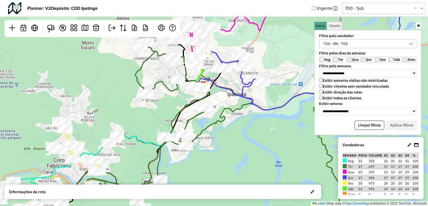
drag, startPoint x: 201, startPoint y: 175, endPoint x: 220, endPoint y: 160, distance: 23.8
click at [220, 160] on div "Leaflet | Map data © OpenStreetMap contributors,© 2025 TomTom, Microsoft" at bounding box center [214, 103] width 428 height 206
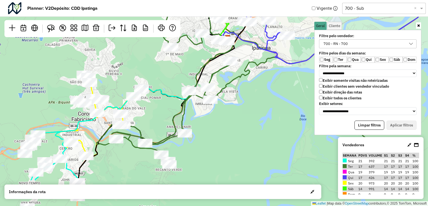
drag, startPoint x: 213, startPoint y: 166, endPoint x: 237, endPoint y: 120, distance: 52.3
click at [237, 120] on div "Leaflet | Map data © OpenStreetMap contributors,© 2025 TomTom, Microsoft" at bounding box center [214, 103] width 428 height 206
click at [416, 146] on icon at bounding box center [416, 144] width 4 height 4
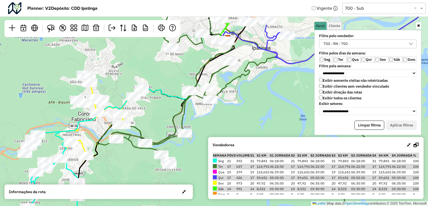
click at [415, 145] on icon at bounding box center [415, 144] width 5 height 4
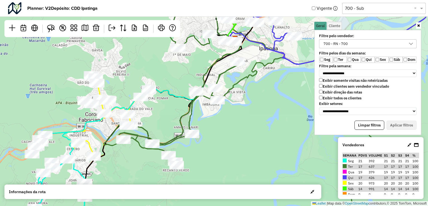
drag, startPoint x: 268, startPoint y: 104, endPoint x: 275, endPoint y: 104, distance: 7.3
click at [275, 104] on div "Leaflet | Map data © OpenStreetMap contributors,© 2025 TomTom, Microsoft" at bounding box center [214, 103] width 428 height 206
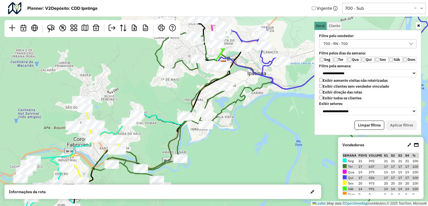
drag, startPoint x: 259, startPoint y: 118, endPoint x: 248, endPoint y: 135, distance: 20.8
click at [248, 135] on div "Leaflet | Map data © OpenStreetMap contributors,© 2025 TomTom, Microsoft" at bounding box center [214, 103] width 428 height 206
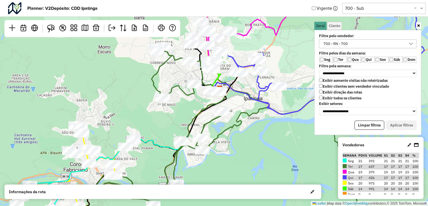
drag, startPoint x: 255, startPoint y: 120, endPoint x: 251, endPoint y: 145, distance: 25.3
click at [251, 145] on div "Leaflet | Map data © OpenStreetMap contributors,© 2025 TomTom, Microsoft" at bounding box center [214, 103] width 428 height 206
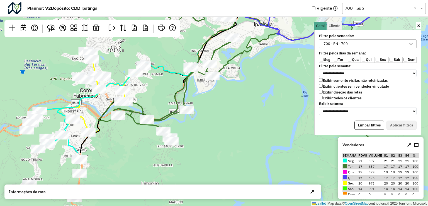
drag, startPoint x: 289, startPoint y: 149, endPoint x: 301, endPoint y: 73, distance: 77.5
click at [301, 74] on div "Leaflet | Map data © OpenStreetMap contributors,© 2025 TomTom, Microsoft" at bounding box center [214, 103] width 428 height 206
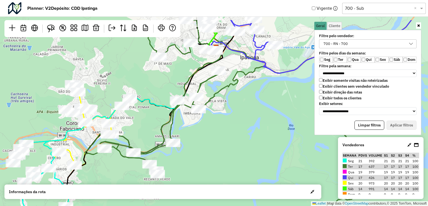
drag, startPoint x: 255, startPoint y: 74, endPoint x: 108, endPoint y: 48, distance: 149.9
click at [238, 113] on div "Leaflet | Map data © OpenStreetMap contributors,© 2025 TomTom, Microsoft" at bounding box center [214, 103] width 428 height 206
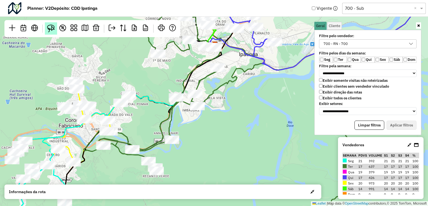
click at [49, 30] on img at bounding box center [51, 29] width 8 height 8
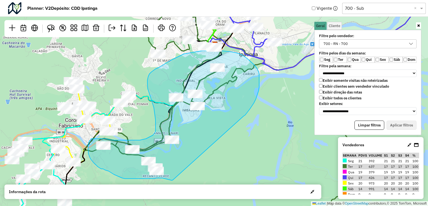
drag, startPoint x: 256, startPoint y: 99, endPoint x: 177, endPoint y: 175, distance: 109.3
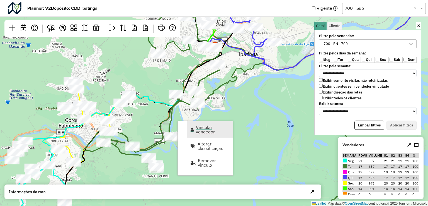
click at [201, 127] on span "Vincular vendedor" at bounding box center [212, 129] width 33 height 9
select select "*********"
select select "*"
select select "*********"
select select "*"
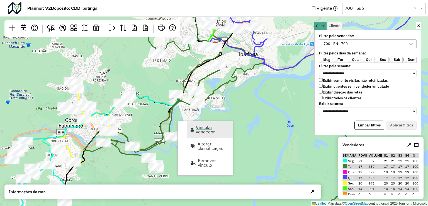
select select "*********"
select select "*"
select select "*********"
select select "*"
select select "*********"
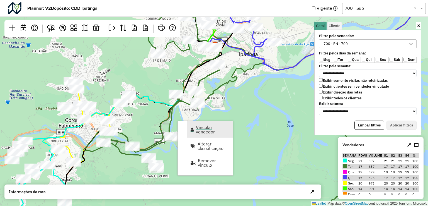
select select "*"
select select "*********"
select select "*"
select select "*********"
select select "*"
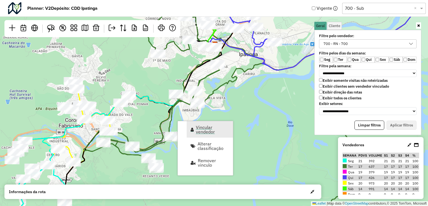
select select "*********"
select select "*"
select select "*********"
select select "*"
select select "*********"
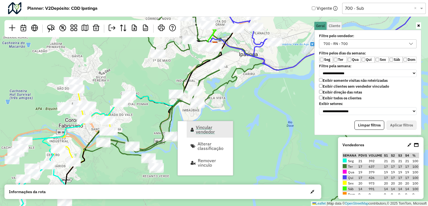
select select "*"
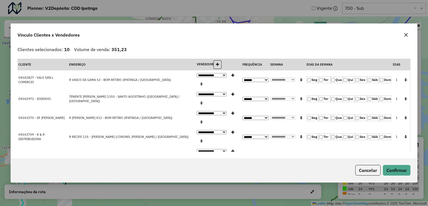
click at [407, 36] on icon "button" at bounding box center [406, 35] width 4 height 4
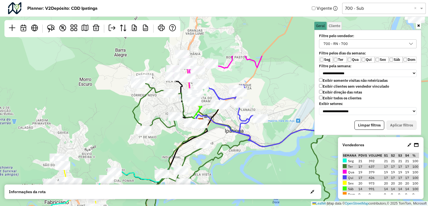
drag, startPoint x: 213, startPoint y: 106, endPoint x: 199, endPoint y: 181, distance: 76.0
click at [199, 181] on div "Leaflet | Map data © OpenStreetMap contributors,© 2025 TomTom, Microsoft" at bounding box center [214, 103] width 428 height 206
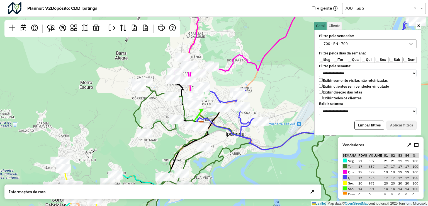
drag, startPoint x: 255, startPoint y: 175, endPoint x: 256, endPoint y: 179, distance: 3.2
click at [256, 179] on div "Leaflet | Map data © OpenStreetMap contributors,© 2025 TomTom, Microsoft" at bounding box center [214, 103] width 428 height 206
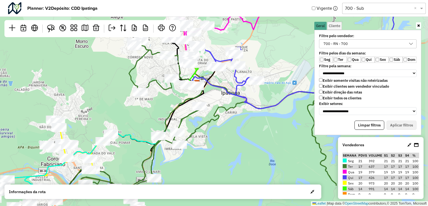
drag, startPoint x: 249, startPoint y: 140, endPoint x: 248, endPoint y: 134, distance: 6.1
click at [248, 134] on div "Leaflet | Map data © OpenStreetMap contributors,© 2025 TomTom, Microsoft" at bounding box center [214, 103] width 428 height 206
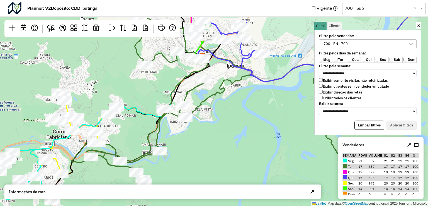
drag, startPoint x: 235, startPoint y: 128, endPoint x: 239, endPoint y: 109, distance: 19.4
click at [239, 109] on div "Leaflet | Map data © OpenStreetMap contributors,© 2025 TomTom, Microsoft" at bounding box center [214, 103] width 428 height 206
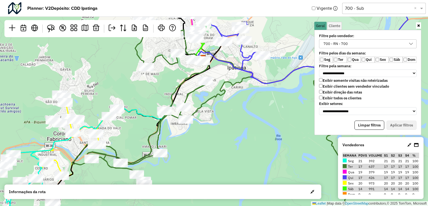
click at [241, 112] on div "Leaflet | Map data © OpenStreetMap contributors,© 2025 TomTom, Microsoft" at bounding box center [214, 103] width 428 height 206
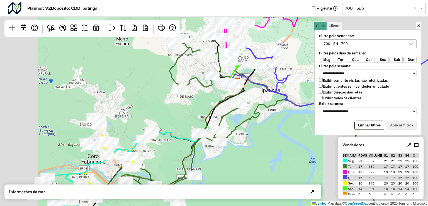
click at [99, 158] on div "Leaflet | Map data © OpenStreetMap contributors,© 2025 TomTom, Microsoft" at bounding box center [214, 103] width 428 height 206
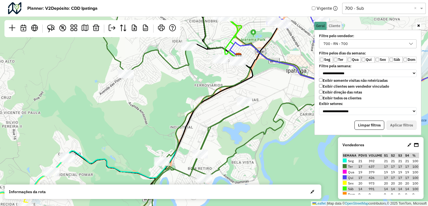
drag, startPoint x: 231, startPoint y: 61, endPoint x: 212, endPoint y: 82, distance: 28.8
click at [213, 82] on div "Leaflet | Map data © OpenStreetMap contributors,© 2025 TomTom, Microsoft" at bounding box center [214, 103] width 428 height 206
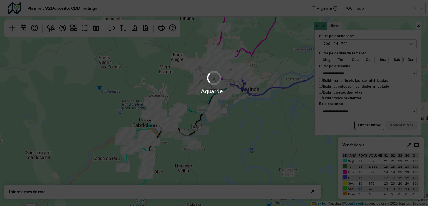
scroll to position [3, 20]
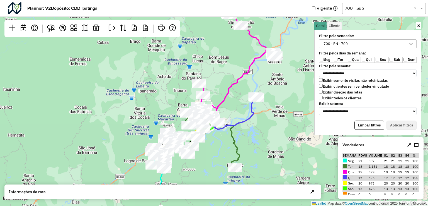
click at [416, 143] on icon at bounding box center [416, 144] width 4 height 4
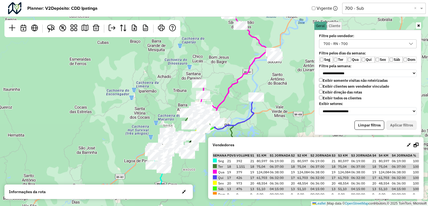
drag, startPoint x: 253, startPoint y: 187, endPoint x: 262, endPoint y: 189, distance: 9.3
click at [262, 189] on td "51,10" at bounding box center [262, 189] width 13 height 6
drag, startPoint x: 263, startPoint y: 166, endPoint x: 254, endPoint y: 167, distance: 9.2
click at [256, 167] on td "75,04" at bounding box center [262, 167] width 13 height 6
drag, startPoint x: 266, startPoint y: 172, endPoint x: 251, endPoint y: 173, distance: 15.6
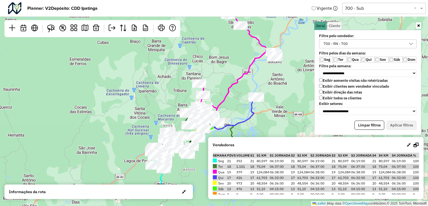
click at [251, 173] on tr "Qua 19 379 19 124,084 06:38:00 19 124,084 06:38:00 19 124,084 06:38:00 19 124,0…" at bounding box center [316, 172] width 206 height 6
click at [415, 146] on icon at bounding box center [415, 144] width 5 height 4
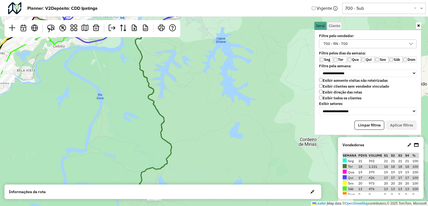
drag, startPoint x: 225, startPoint y: 110, endPoint x: 281, endPoint y: 131, distance: 59.0
click at [281, 131] on div "Leaflet | Map data © OpenStreetMap contributors,© 2025 TomTom, Microsoft" at bounding box center [214, 103] width 428 height 206
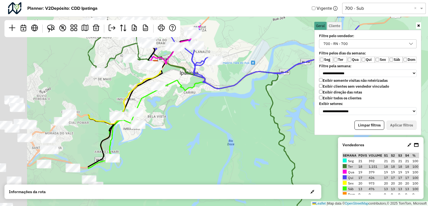
drag, startPoint x: 129, startPoint y: 118, endPoint x: 237, endPoint y: 131, distance: 109.4
click at [237, 131] on div "Leaflet | Map data © OpenStreetMap contributors,© 2025 TomTom, Microsoft" at bounding box center [214, 103] width 428 height 206
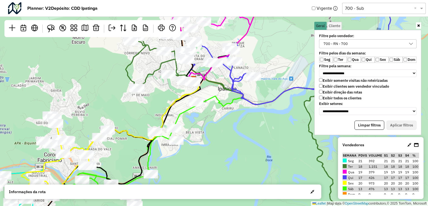
drag, startPoint x: 221, startPoint y: 114, endPoint x: 248, endPoint y: 118, distance: 27.5
click at [247, 122] on div "Leaflet | Map data © OpenStreetMap contributors,© 2025 TomTom, Microsoft" at bounding box center [214, 103] width 428 height 206
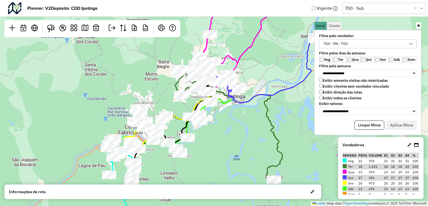
drag, startPoint x: 262, startPoint y: 106, endPoint x: 247, endPoint y: 102, distance: 15.2
click at [247, 102] on icon at bounding box center [261, 69] width 112 height 65
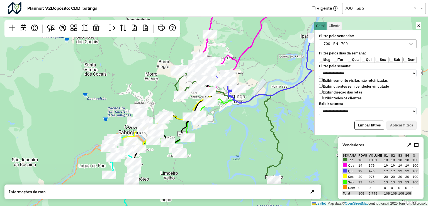
scroll to position [0, 0]
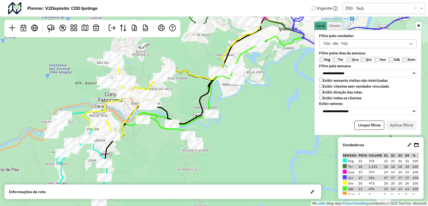
drag, startPoint x: 211, startPoint y: 148, endPoint x: 263, endPoint y: 115, distance: 62.0
click at [263, 115] on div "Leaflet | Map data © OpenStreetMap contributors,© 2025 TomTom, Microsoft" at bounding box center [214, 103] width 428 height 206
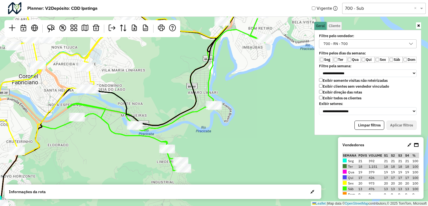
drag, startPoint x: 209, startPoint y: 140, endPoint x: 243, endPoint y: 168, distance: 42.9
click at [251, 182] on div "Leaflet | Map data © OpenStreetMap contributors,© 2025 TomTom, Microsoft" at bounding box center [214, 103] width 428 height 206
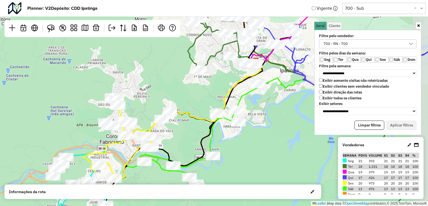
drag, startPoint x: 234, startPoint y: 148, endPoint x: 219, endPoint y: 167, distance: 24.1
click at [219, 167] on div "Leaflet | Map data © OpenStreetMap contributors,© 2025 TomTom, Microsoft" at bounding box center [214, 103] width 428 height 206
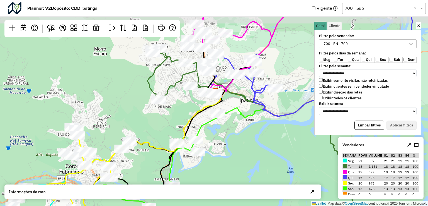
drag, startPoint x: 248, startPoint y: 144, endPoint x: 208, endPoint y: 174, distance: 50.8
click at [208, 174] on div "Leaflet | Map data © OpenStreetMap contributors,© 2025 TomTom, Microsoft" at bounding box center [214, 103] width 428 height 206
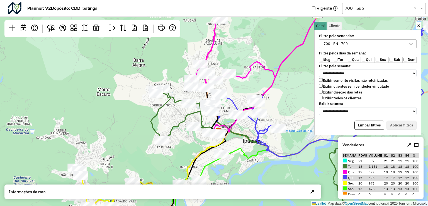
drag, startPoint x: 246, startPoint y: 140, endPoint x: 250, endPoint y: 180, distance: 40.0
click at [250, 180] on div "Leaflet | Map data © OpenStreetMap contributors,© 2025 TomTom, Microsoft" at bounding box center [214, 103] width 428 height 206
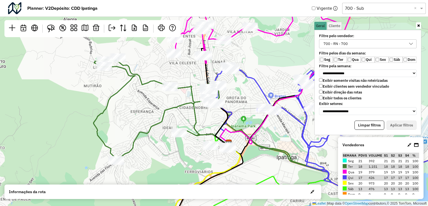
drag, startPoint x: 178, startPoint y: 144, endPoint x: 176, endPoint y: 168, distance: 24.3
click at [176, 168] on div "Leaflet | Map data © OpenStreetMap contributors,© 2025 TomTom, Microsoft" at bounding box center [214, 103] width 428 height 206
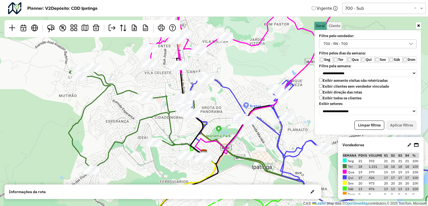
drag, startPoint x: 177, startPoint y: 153, endPoint x: 152, endPoint y: 163, distance: 26.6
click at [152, 163] on div "Leaflet | Map data © OpenStreetMap contributors,© 2025 TomTom, Microsoft" at bounding box center [214, 103] width 428 height 206
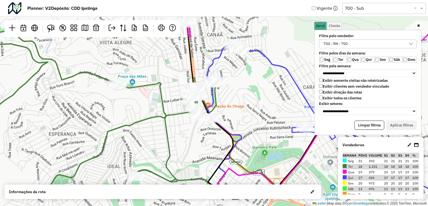
drag, startPoint x: 295, startPoint y: 151, endPoint x: 211, endPoint y: 90, distance: 103.8
click at [211, 90] on div "Leaflet | Map data © OpenStreetMap contributors,© 2025 TomTom, Microsoft" at bounding box center [214, 103] width 428 height 206
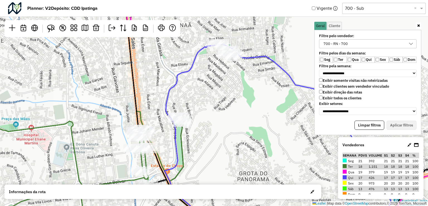
drag, startPoint x: 212, startPoint y: 142, endPoint x: 213, endPoint y: 155, distance: 13.4
click at [213, 155] on div "Leaflet | Map data © OpenStreetMap contributors,© 2025 TomTom, Microsoft" at bounding box center [214, 103] width 428 height 206
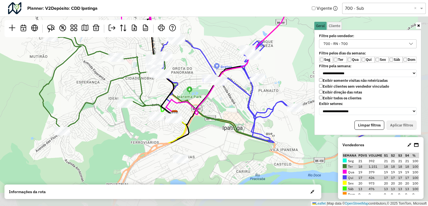
drag, startPoint x: 257, startPoint y: 156, endPoint x: 198, endPoint y: 71, distance: 103.9
click at [198, 69] on div "Leaflet | Map data © OpenStreetMap contributors,© 2025 TomTom, Microsoft" at bounding box center [214, 103] width 428 height 206
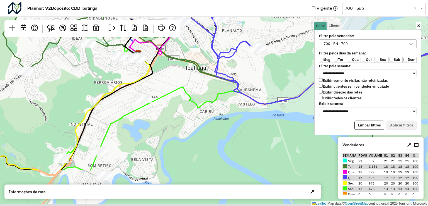
drag, startPoint x: 242, startPoint y: 143, endPoint x: 207, endPoint y: 89, distance: 64.4
click at [207, 85] on div "Leaflet | Map data © OpenStreetMap contributors,© 2025 TomTom, Microsoft" at bounding box center [214, 103] width 428 height 206
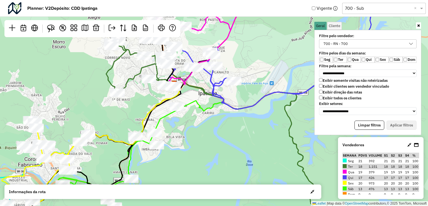
click at [417, 144] on icon at bounding box center [416, 144] width 4 height 4
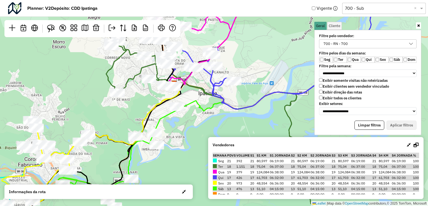
click at [415, 145] on icon at bounding box center [415, 144] width 5 height 4
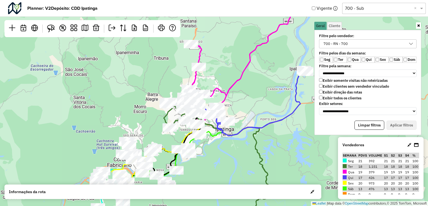
drag, startPoint x: 220, startPoint y: 139, endPoint x: 227, endPoint y: 157, distance: 19.6
click at [227, 157] on div "Leaflet | Map data © OpenStreetMap contributors,© 2025 TomTom, Microsoft" at bounding box center [214, 103] width 428 height 206
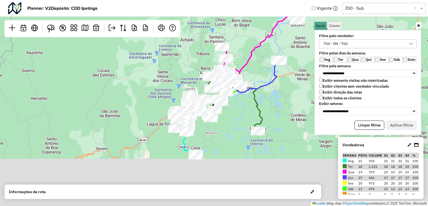
drag, startPoint x: 228, startPoint y: 163, endPoint x: 281, endPoint y: 124, distance: 66.2
click at [242, 95] on div "Leaflet | Map data © OpenStreetMap contributors,© 2025 TomTom, Microsoft" at bounding box center [214, 103] width 428 height 206
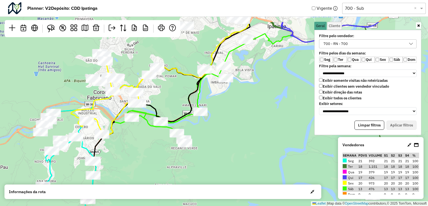
drag, startPoint x: 220, startPoint y: 86, endPoint x: 237, endPoint y: 123, distance: 41.2
click at [225, 116] on div "Leaflet | Map data © OpenStreetMap contributors,© 2025 TomTom, Microsoft" at bounding box center [214, 103] width 428 height 206
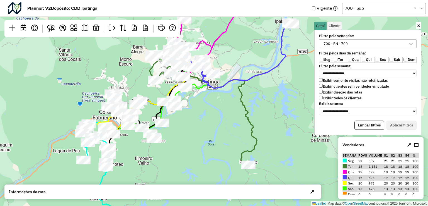
drag, startPoint x: 287, startPoint y: 146, endPoint x: 207, endPoint y: 141, distance: 79.5
click at [207, 141] on div "Leaflet | Map data © OpenStreetMap contributors,© 2025 TomTom, Microsoft" at bounding box center [214, 103] width 428 height 206
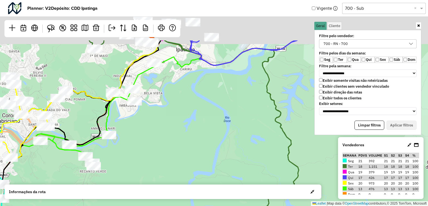
drag, startPoint x: 194, startPoint y: 97, endPoint x: 202, endPoint y: 162, distance: 65.3
click at [202, 162] on div "Leaflet | Map data © OpenStreetMap contributors,© 2025 TomTom, Microsoft" at bounding box center [214, 103] width 428 height 206
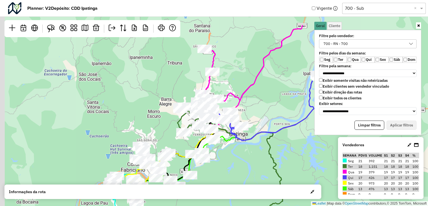
drag, startPoint x: 216, startPoint y: 144, endPoint x: 241, endPoint y: 162, distance: 31.1
click at [249, 171] on div "Leaflet | Map data © OpenStreetMap contributors,© 2025 TomTom, Microsoft" at bounding box center [214, 103] width 428 height 206
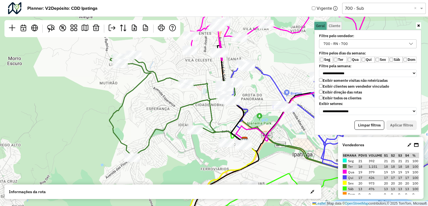
drag, startPoint x: 240, startPoint y: 154, endPoint x: 206, endPoint y: 152, distance: 33.8
click at [206, 152] on div "Leaflet | Map data © OpenStreetMap contributors,© 2025 TomTom, Microsoft" at bounding box center [214, 103] width 428 height 206
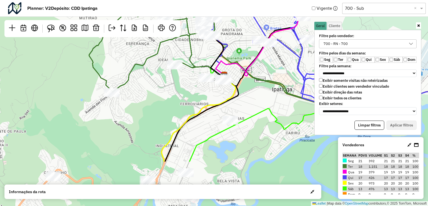
drag, startPoint x: 279, startPoint y: 148, endPoint x: 259, endPoint y: 84, distance: 68.0
click at [259, 84] on div "Leaflet | Map data © OpenStreetMap contributors,© 2025 TomTom, Microsoft" at bounding box center [214, 103] width 428 height 206
drag, startPoint x: 314, startPoint y: 186, endPoint x: 240, endPoint y: 147, distance: 84.5
click at [239, 147] on hb-planner "**********" at bounding box center [214, 103] width 428 height 206
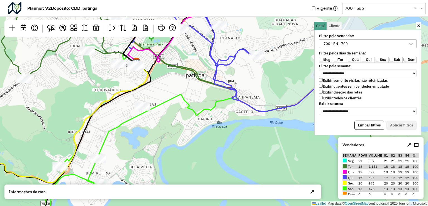
drag, startPoint x: 270, startPoint y: 159, endPoint x: 186, endPoint y: 150, distance: 84.9
click at [186, 150] on div "Leaflet | Map data © OpenStreetMap contributors,© 2025 TomTom, Microsoft" at bounding box center [214, 103] width 428 height 206
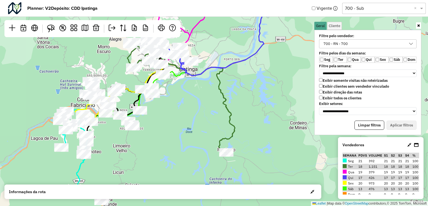
drag, startPoint x: 248, startPoint y: 113, endPoint x: 250, endPoint y: 147, distance: 34.6
click at [250, 147] on div "Leaflet | Map data © OpenStreetMap contributors,© 2025 TomTom, Microsoft" at bounding box center [214, 103] width 428 height 206
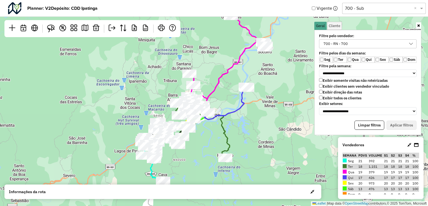
drag, startPoint x: 260, startPoint y: 122, endPoint x: 248, endPoint y: 127, distance: 13.5
click at [248, 127] on div "Leaflet | Map data © OpenStreetMap contributors,© 2025 TomTom, Microsoft" at bounding box center [214, 103] width 428 height 206
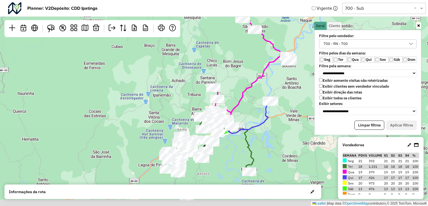
drag, startPoint x: 152, startPoint y: 67, endPoint x: 111, endPoint y: 39, distance: 50.1
click at [109, 25] on hb-planner "**********" at bounding box center [214, 103] width 428 height 206
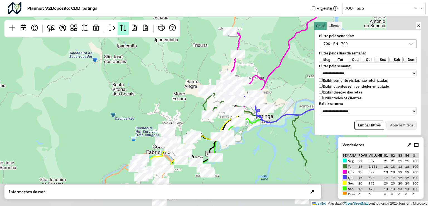
drag, startPoint x: 177, startPoint y: 92, endPoint x: 123, endPoint y: 35, distance: 79.2
click at [123, 35] on hb-planner "**********" at bounding box center [214, 103] width 428 height 206
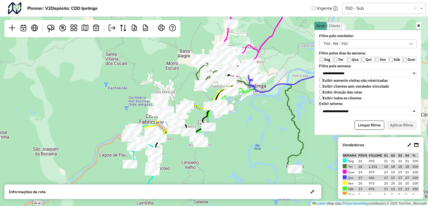
drag, startPoint x: 157, startPoint y: 79, endPoint x: 152, endPoint y: 62, distance: 18.5
click at [152, 62] on div "Leaflet | Map data © OpenStreetMap contributors,© 2025 TomTom, Microsoft" at bounding box center [214, 103] width 428 height 206
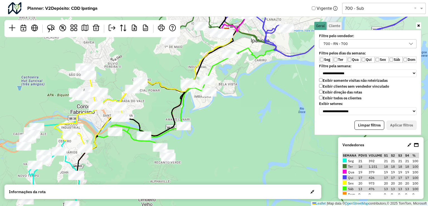
drag, startPoint x: 219, startPoint y: 138, endPoint x: 236, endPoint y: 162, distance: 30.4
click at [236, 162] on div "Leaflet | Map data © OpenStreetMap contributors,© 2025 TomTom, Microsoft" at bounding box center [214, 103] width 428 height 206
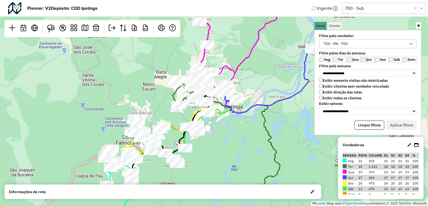
drag, startPoint x: 240, startPoint y: 140, endPoint x: 225, endPoint y: 149, distance: 17.0
click at [225, 149] on div "Leaflet | Map data © OpenStreetMap contributors,© 2025 TomTom, Microsoft" at bounding box center [214, 103] width 428 height 206
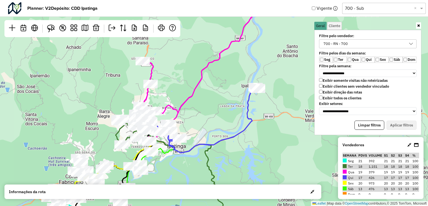
drag, startPoint x: 240, startPoint y: 141, endPoint x: 187, endPoint y: 180, distance: 65.8
click at [187, 180] on div "Leaflet | Map data © OpenStreetMap contributors,© 2025 TomTom, Microsoft" at bounding box center [214, 103] width 428 height 206
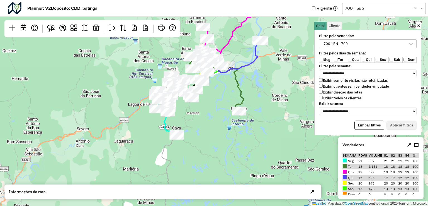
drag, startPoint x: 264, startPoint y: 170, endPoint x: 272, endPoint y: 84, distance: 86.4
click at [272, 84] on div "Leaflet | Map data © OpenStreetMap contributors,© 2025 TomTom, Microsoft" at bounding box center [214, 103] width 428 height 206
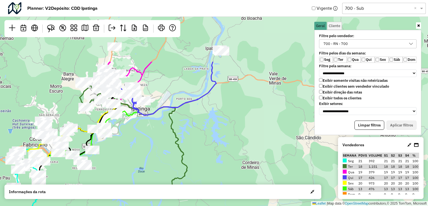
drag, startPoint x: 252, startPoint y: 79, endPoint x: 214, endPoint y: 159, distance: 88.5
click at [217, 161] on div "Leaflet | Map data © OpenStreetMap contributors,© 2025 TomTom, Microsoft" at bounding box center [214, 103] width 428 height 206
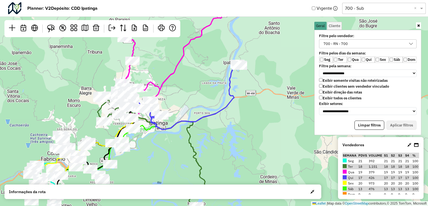
drag, startPoint x: 218, startPoint y: 127, endPoint x: 236, endPoint y: 141, distance: 23.5
click at [236, 141] on div "Leaflet | Map data © OpenStreetMap contributors,© 2025 TomTom, Microsoft" at bounding box center [214, 103] width 428 height 206
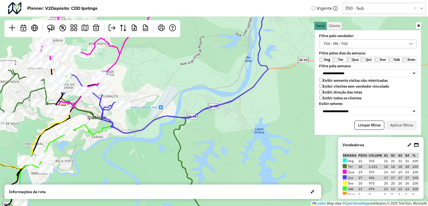
drag, startPoint x: 130, startPoint y: 148, endPoint x: 138, endPoint y: 155, distance: 10.7
click at [138, 155] on div "Leaflet | Map data © OpenStreetMap contributors,© 2025 TomTom, Microsoft" at bounding box center [214, 103] width 428 height 206
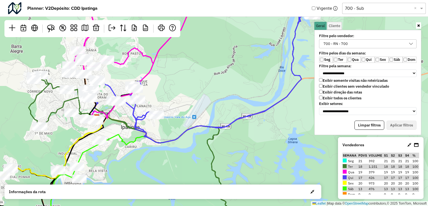
drag, startPoint x: 139, startPoint y: 153, endPoint x: 165, endPoint y: 157, distance: 25.6
click at [165, 157] on div "Leaflet | Map data © OpenStreetMap contributors,© 2025 TomTom, Microsoft" at bounding box center [214, 103] width 428 height 206
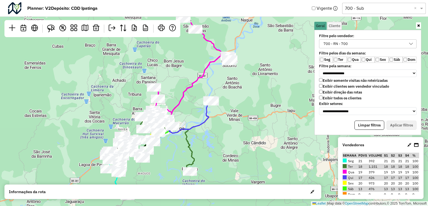
scroll to position [3, 20]
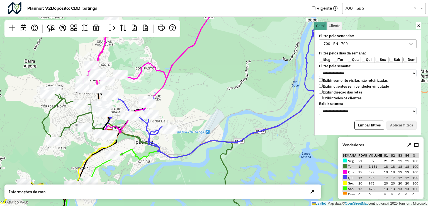
drag, startPoint x: 178, startPoint y: 104, endPoint x: 209, endPoint y: 98, distance: 31.8
click at [209, 98] on div "Leaflet | Map data © OpenStreetMap contributors,© 2025 TomTom, Microsoft" at bounding box center [214, 103] width 428 height 206
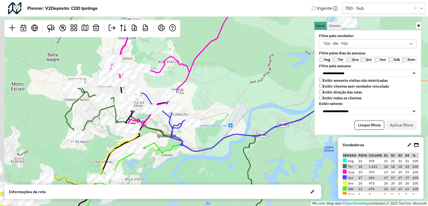
drag, startPoint x: 190, startPoint y: 103, endPoint x: 215, endPoint y: 96, distance: 25.6
click at [215, 96] on div "Leaflet | Map data © OpenStreetMap contributors,© 2025 TomTom, Microsoft" at bounding box center [214, 103] width 428 height 206
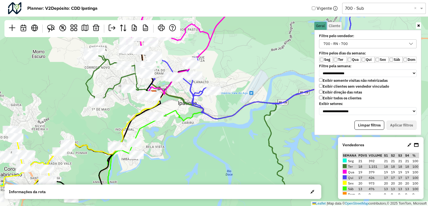
drag, startPoint x: 223, startPoint y: 157, endPoint x: 241, endPoint y: 134, distance: 29.4
click at [241, 134] on div "Leaflet | Map data © OpenStreetMap contributors,© 2025 TomTom, Microsoft" at bounding box center [214, 103] width 428 height 206
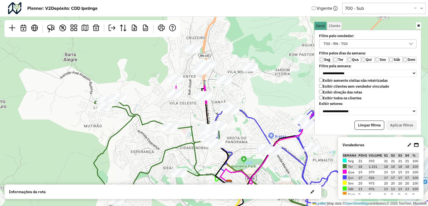
drag, startPoint x: 168, startPoint y: 79, endPoint x: 284, endPoint y: 175, distance: 151.1
click at [284, 175] on div "Leaflet | Map data © OpenStreetMap contributors,© 2025 TomTom, Microsoft" at bounding box center [214, 103] width 428 height 206
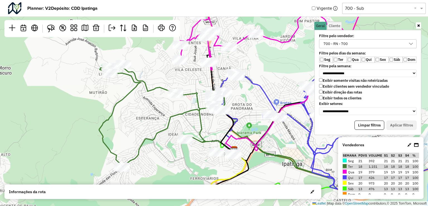
drag, startPoint x: 77, startPoint y: 99, endPoint x: 75, endPoint y: 97, distance: 3.0
click at [75, 97] on div "Leaflet | Map data © OpenStreetMap contributors,© 2025 TomTom, Microsoft" at bounding box center [214, 103] width 428 height 206
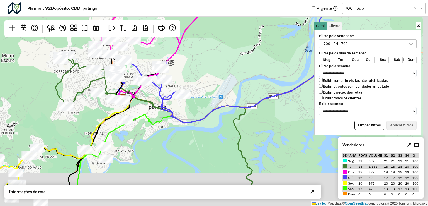
drag, startPoint x: 277, startPoint y: 174, endPoint x: 242, endPoint y: 94, distance: 87.1
click at [242, 94] on div "Leaflet | Map data © OpenStreetMap contributors,© 2025 TomTom, Microsoft" at bounding box center [214, 103] width 428 height 206
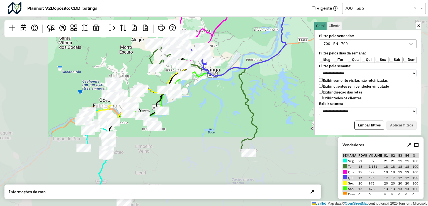
drag, startPoint x: 194, startPoint y: 133, endPoint x: 198, endPoint y: 120, distance: 13.0
click at [204, 120] on div "Leaflet | Map data © OpenStreetMap contributors,© 2025 TomTom, Microsoft" at bounding box center [214, 103] width 428 height 206
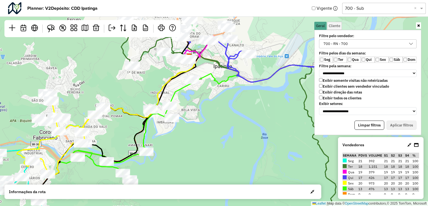
drag, startPoint x: 178, startPoint y: 101, endPoint x: 191, endPoint y: 157, distance: 57.6
click at [191, 157] on div "Leaflet | Map data © OpenStreetMap contributors,© 2025 TomTom, Microsoft" at bounding box center [214, 103] width 428 height 206
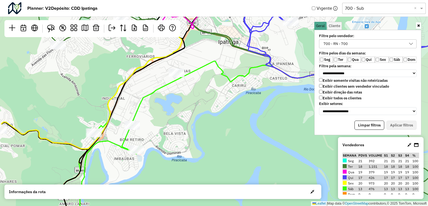
drag, startPoint x: 230, startPoint y: 103, endPoint x: 234, endPoint y: 124, distance: 22.2
click at [234, 124] on div "Leaflet | Map data © OpenStreetMap contributors,© 2025 TomTom, Microsoft" at bounding box center [214, 103] width 428 height 206
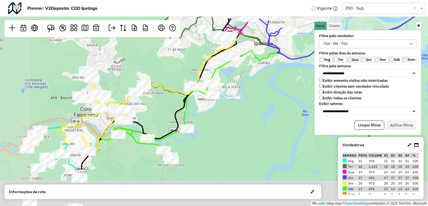
drag, startPoint x: 183, startPoint y: 171, endPoint x: 237, endPoint y: 101, distance: 89.0
click at [237, 101] on div "Leaflet | Map data © OpenStreetMap contributors,© 2025 TomTom, Microsoft" at bounding box center [214, 103] width 428 height 206
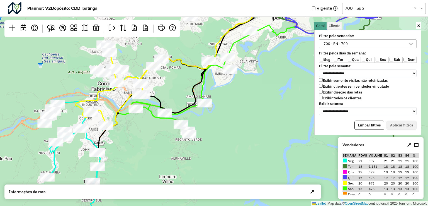
drag, startPoint x: 226, startPoint y: 128, endPoint x: 242, endPoint y: 115, distance: 20.3
click at [242, 115] on div "Leaflet | Map data © OpenStreetMap contributors,© 2025 TomTom, Microsoft" at bounding box center [214, 103] width 428 height 206
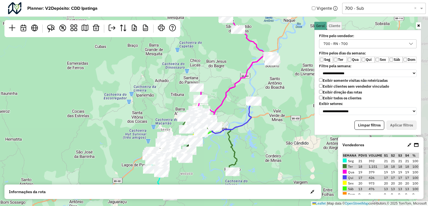
drag, startPoint x: 289, startPoint y: 114, endPoint x: 265, endPoint y: 141, distance: 35.6
click at [268, 143] on div "Leaflet | Map data © OpenStreetMap contributors,© 2025 TomTom, Microsoft" at bounding box center [214, 103] width 428 height 206
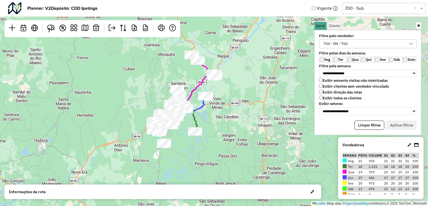
drag, startPoint x: 191, startPoint y: 87, endPoint x: 137, endPoint y: 62, distance: 59.1
click at [137, 62] on div "Leaflet | Map data © OpenStreetMap contributors,© 2025 TomTom, Microsoft" at bounding box center [214, 103] width 428 height 206
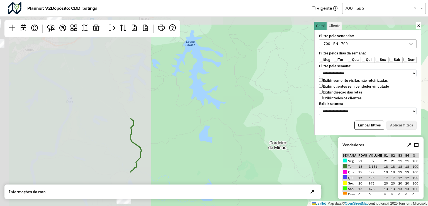
drag, startPoint x: 101, startPoint y: 74, endPoint x: 302, endPoint y: 186, distance: 230.5
click at [302, 186] on hb-planner "**********" at bounding box center [214, 103] width 428 height 206
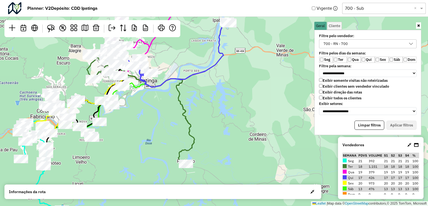
drag, startPoint x: 124, startPoint y: 108, endPoint x: 161, endPoint y: 113, distance: 37.3
click at [161, 113] on div "Leaflet | Map data © OpenStreetMap contributors,© 2025 TomTom, Microsoft" at bounding box center [214, 103] width 428 height 206
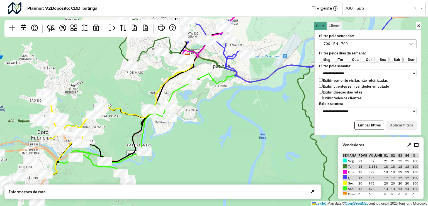
drag, startPoint x: 126, startPoint y: 103, endPoint x: 218, endPoint y: 122, distance: 94.0
click at [218, 122] on div "Leaflet | Map data © OpenStreetMap contributors,© 2025 TomTom, Microsoft" at bounding box center [214, 103] width 428 height 206
